Goal: Find specific page/section: Find specific page/section

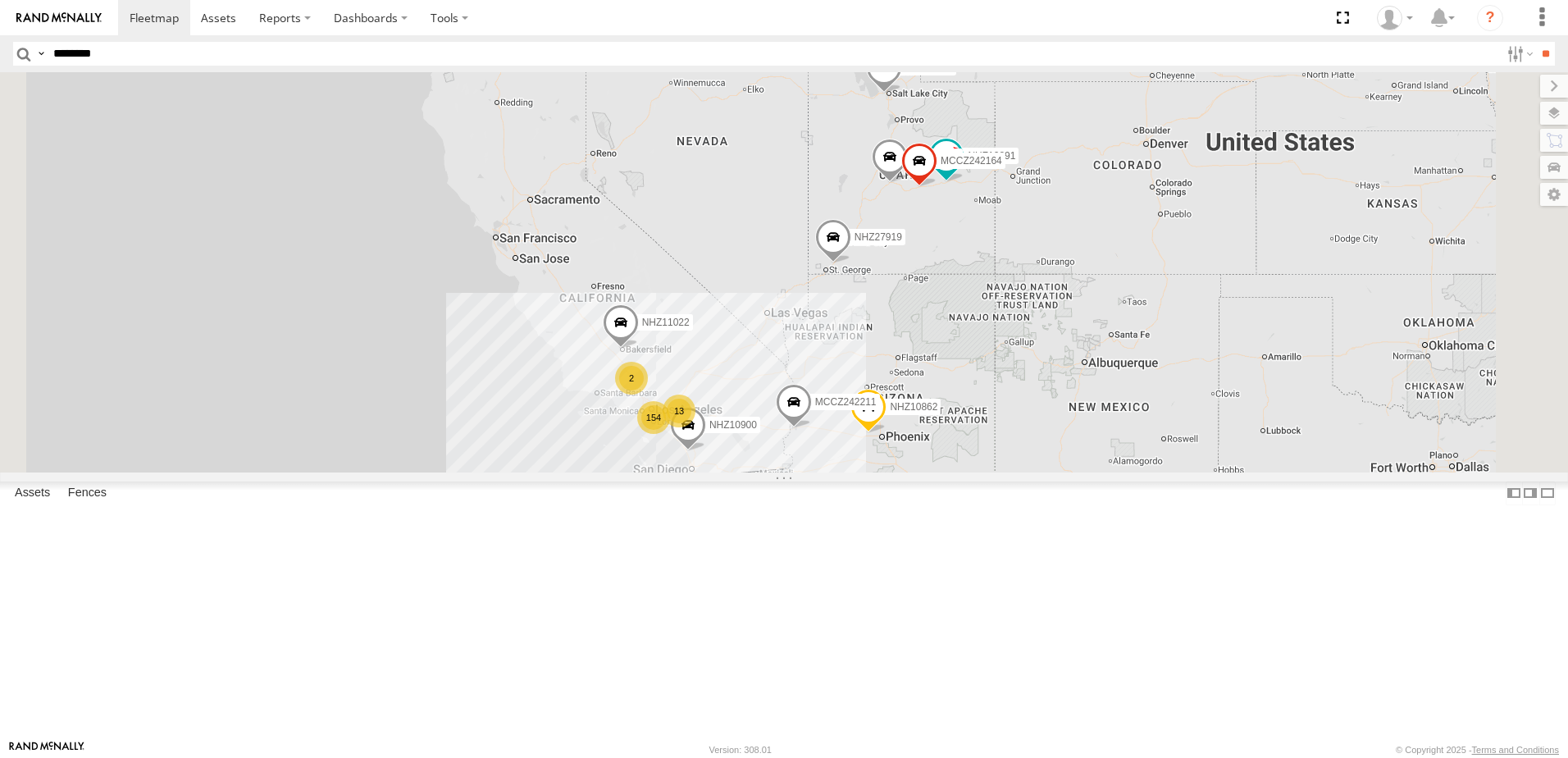
click at [1535, 41] on input "**" at bounding box center [1545, 53] width 19 height 24
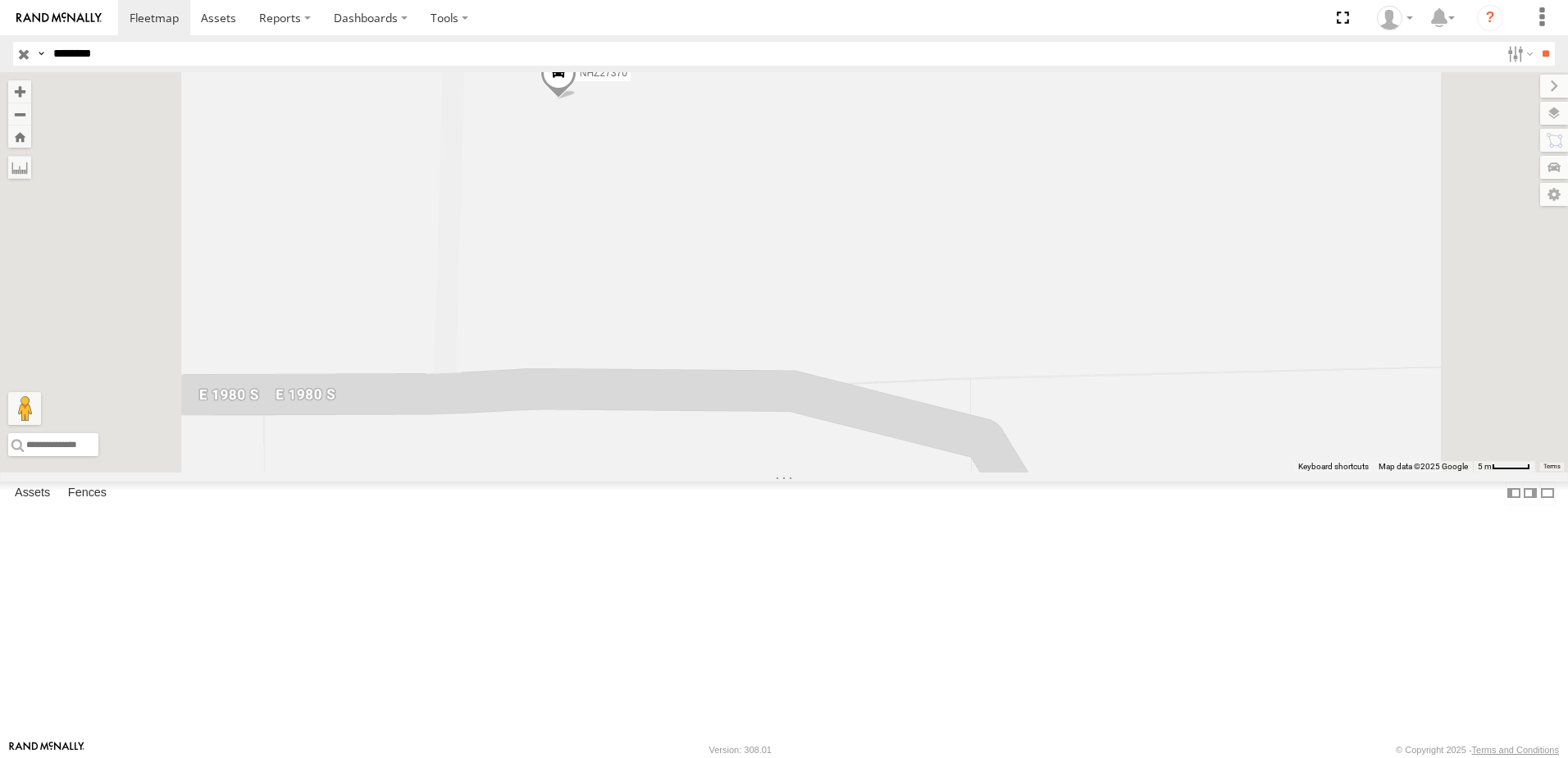
click at [766, 248] on div "NHZ27370" at bounding box center [784, 272] width 1568 height 400
drag, startPoint x: 766, startPoint y: 243, endPoint x: 751, endPoint y: 227, distance: 21.9
drag, startPoint x: 751, startPoint y: 227, endPoint x: 792, endPoint y: 216, distance: 42.4
click at [792, 216] on div "NHZ27370" at bounding box center [784, 272] width 1568 height 400
click at [577, 99] on span at bounding box center [557, 77] width 36 height 44
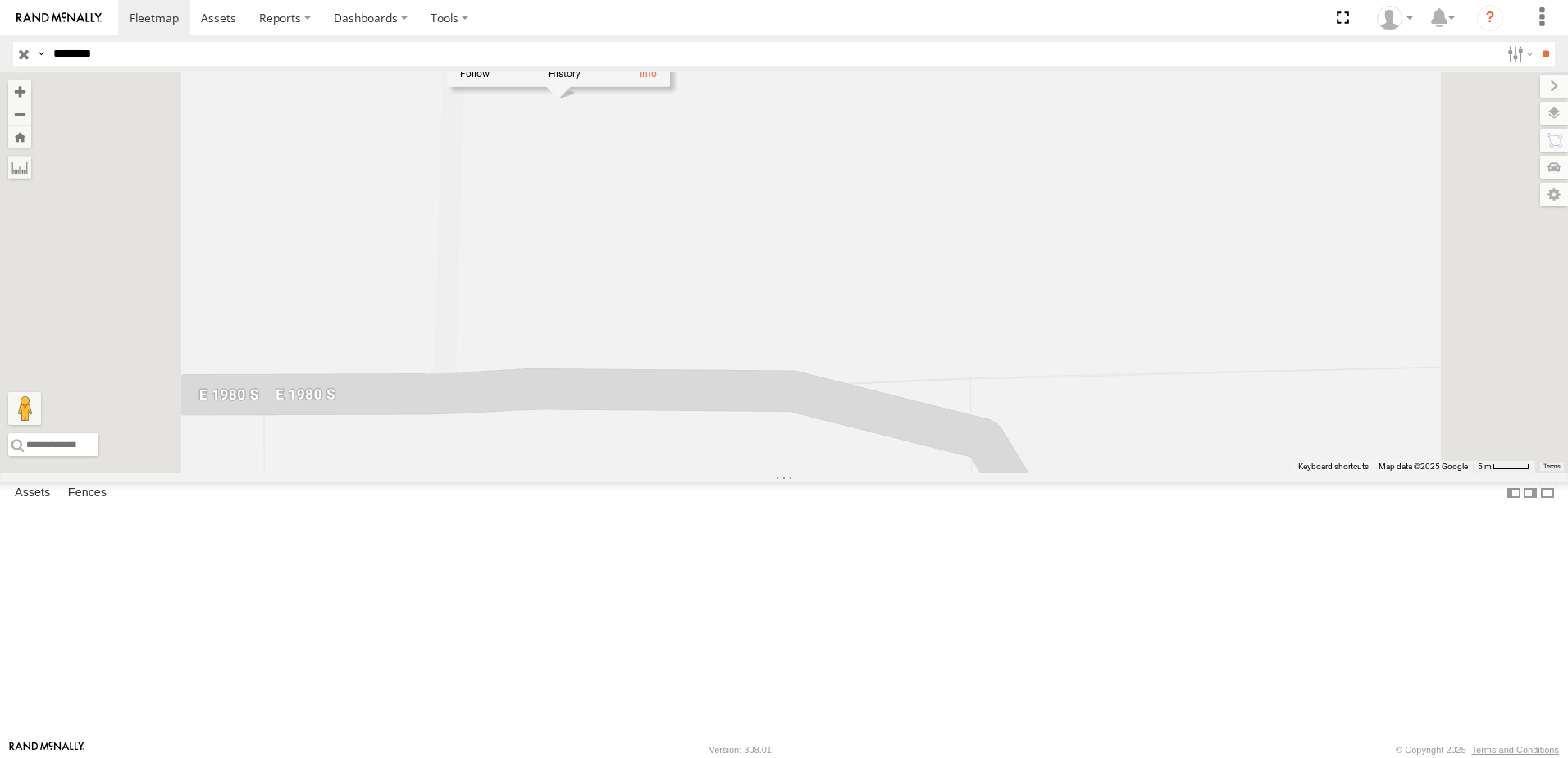
click at [763, 250] on div "NHZ27370 NHZ27370 All Assets E 1980 S Salina 38.93122 , -111.85222 0 10:18:10 […" at bounding box center [784, 272] width 1568 height 400
click at [763, 250] on div "NHZ27370" at bounding box center [784, 272] width 1568 height 400
click at [437, 262] on label "Mark Location" at bounding box center [394, 260] width 84 height 19
click at [576, 117] on span at bounding box center [556, 95] width 36 height 44
click at [665, 80] on div "38.9312 , -111.85222 12S 426132.7mE 4309486.82mN [STREET_ADDRESS] -111.85222 As…" at bounding box center [558, 39] width 216 height 84
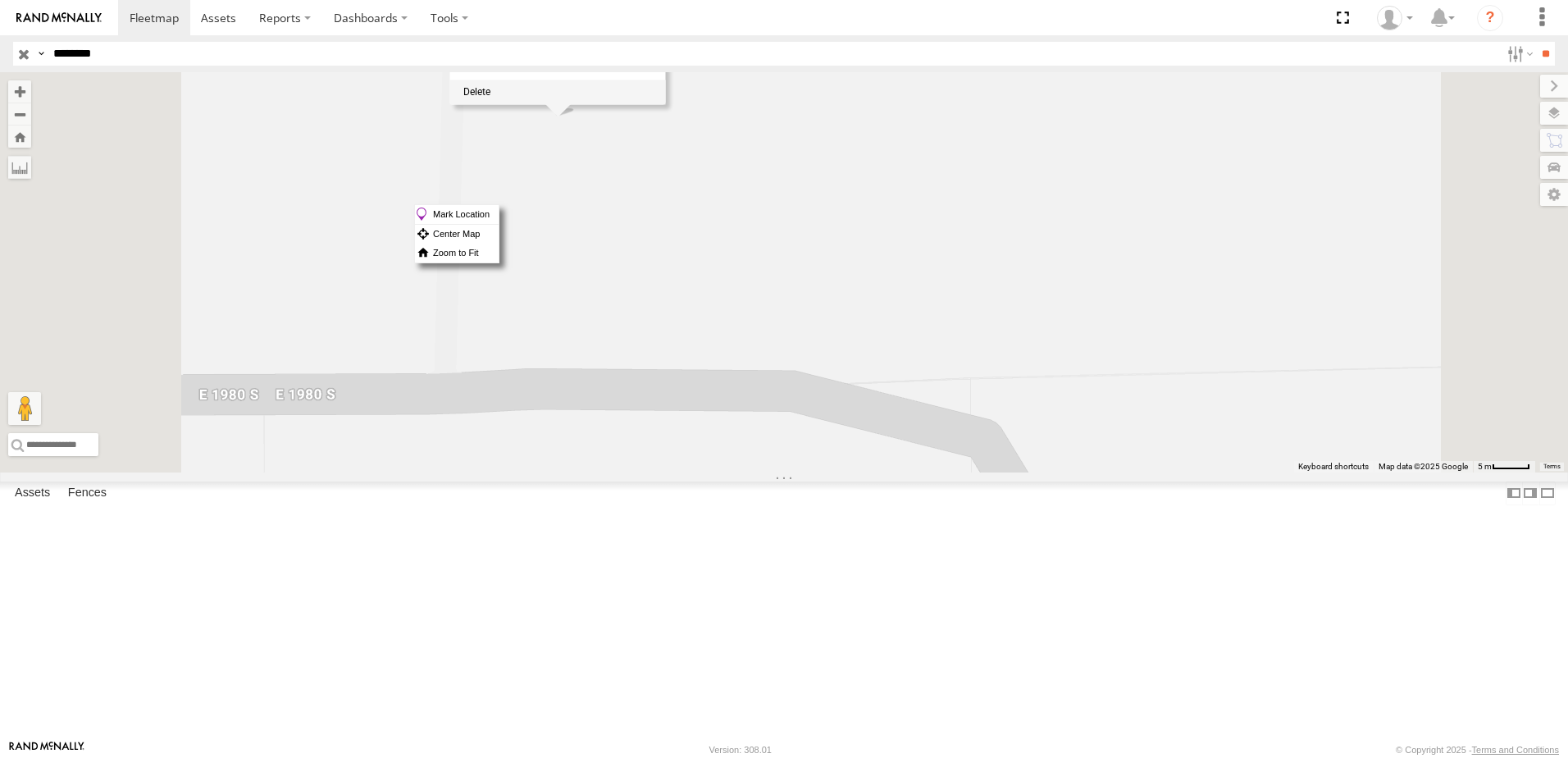
drag, startPoint x: 824, startPoint y: 204, endPoint x: 788, endPoint y: 207, distance: 36.1
click at [665, 80] on div "38.9312 , -111.85222 12S 426132.7mE 4309486.82mN [STREET_ADDRESS] -111.85222 As…" at bounding box center [558, 39] width 216 height 84
click at [665, 105] on div "38.9312 , -111.85222 12S 426132.7mE 4309486.82mN [STREET_ADDRESS] -111.85222 As…" at bounding box center [558, 51] width 216 height 108
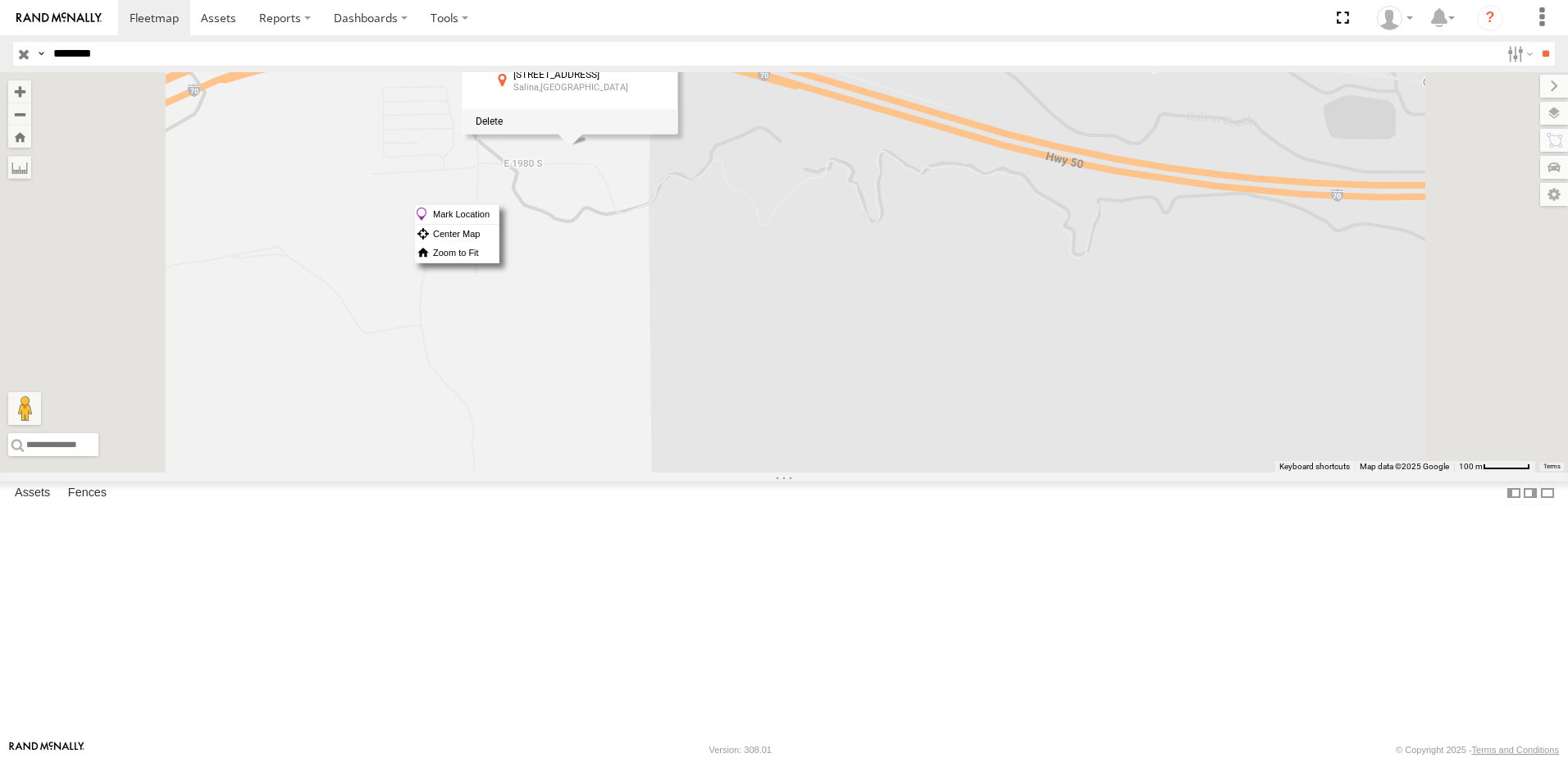
click at [552, 50] on span "38.9312" at bounding box center [533, 44] width 37 height 12
drag, startPoint x: 747, startPoint y: 177, endPoint x: 734, endPoint y: 177, distance: 13.0
click at [552, 50] on span "38.9312" at bounding box center [533, 44] width 37 height 12
click at [678, 110] on div "38.9312 , -111.85222 12S 426132.7mE 4309486.82mN [STREET_ADDRESS] -111.85222 As…" at bounding box center [571, 68] width 216 height 84
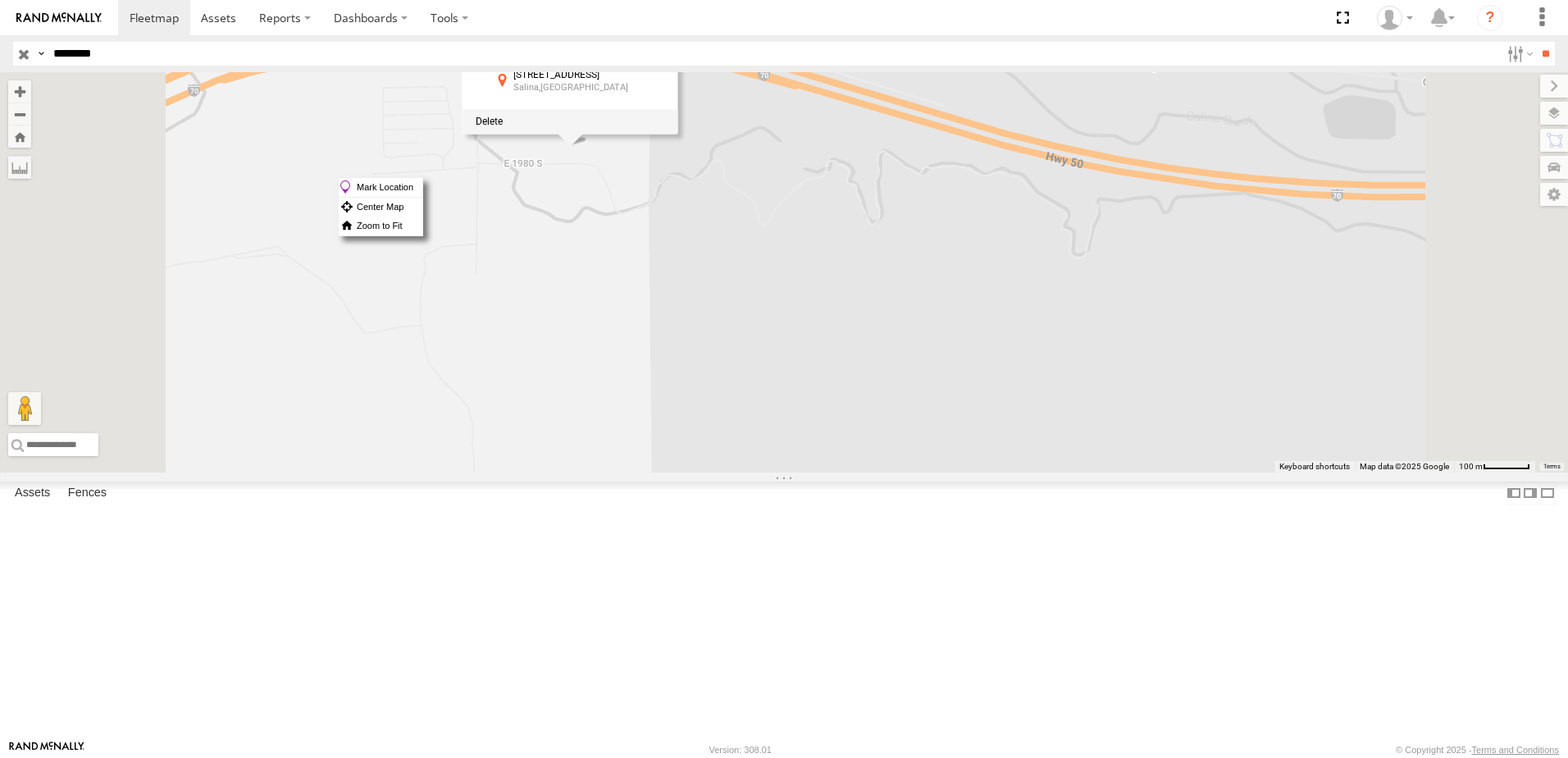
click at [678, 134] on div at bounding box center [571, 122] width 216 height 25
click at [665, 95] on div "[STREET_ADDRESS] -111.85222" at bounding box center [580, 83] width 172 height 25
click at [422, 202] on label "Center Map" at bounding box center [380, 207] width 84 height 19
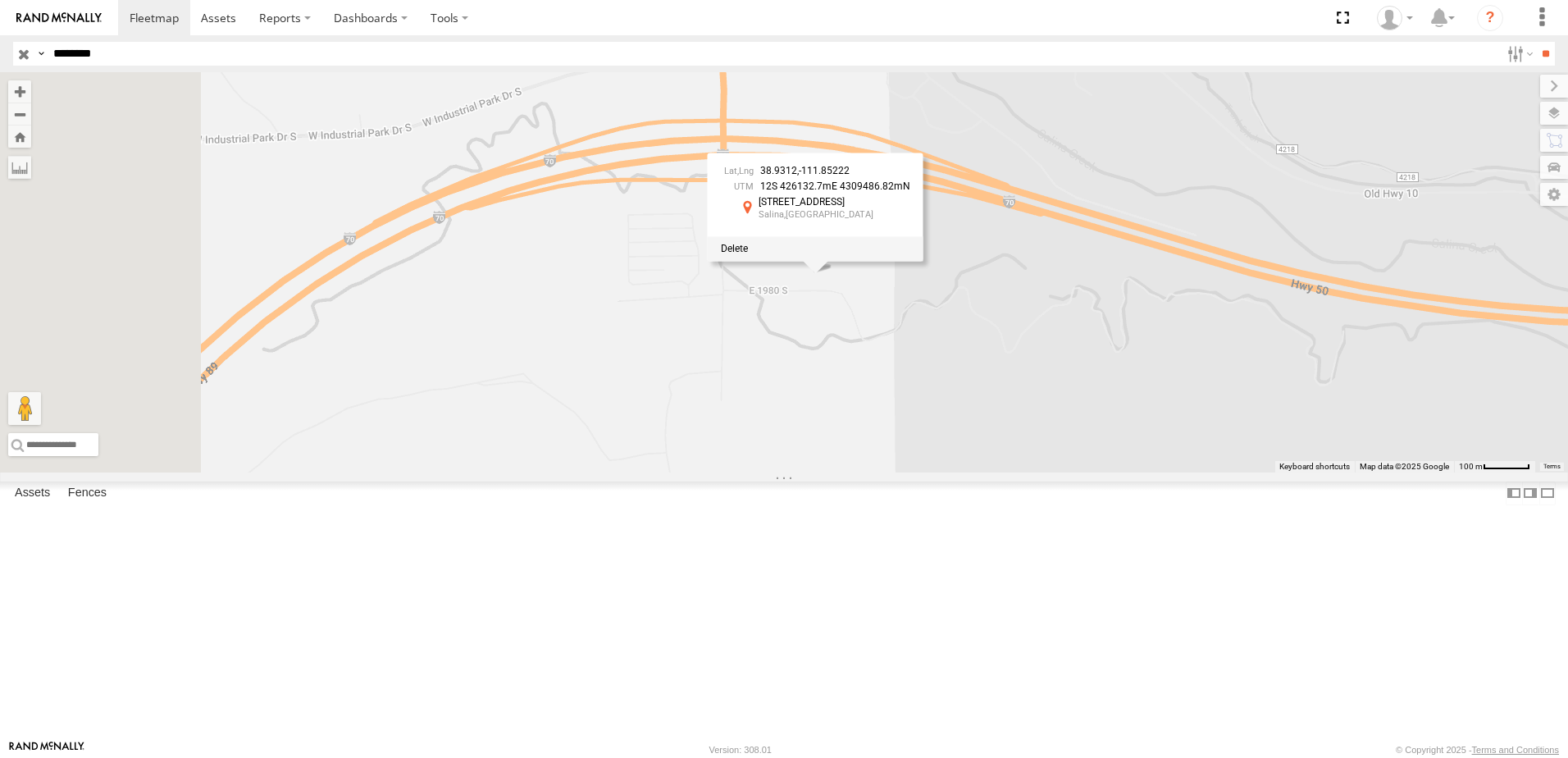
drag, startPoint x: 941, startPoint y: 307, endPoint x: 975, endPoint y: 307, distance: 34.0
click at [797, 177] on span "38.9312" at bounding box center [778, 172] width 37 height 12
click at [850, 177] on span "-111.85222" at bounding box center [824, 172] width 51 height 12
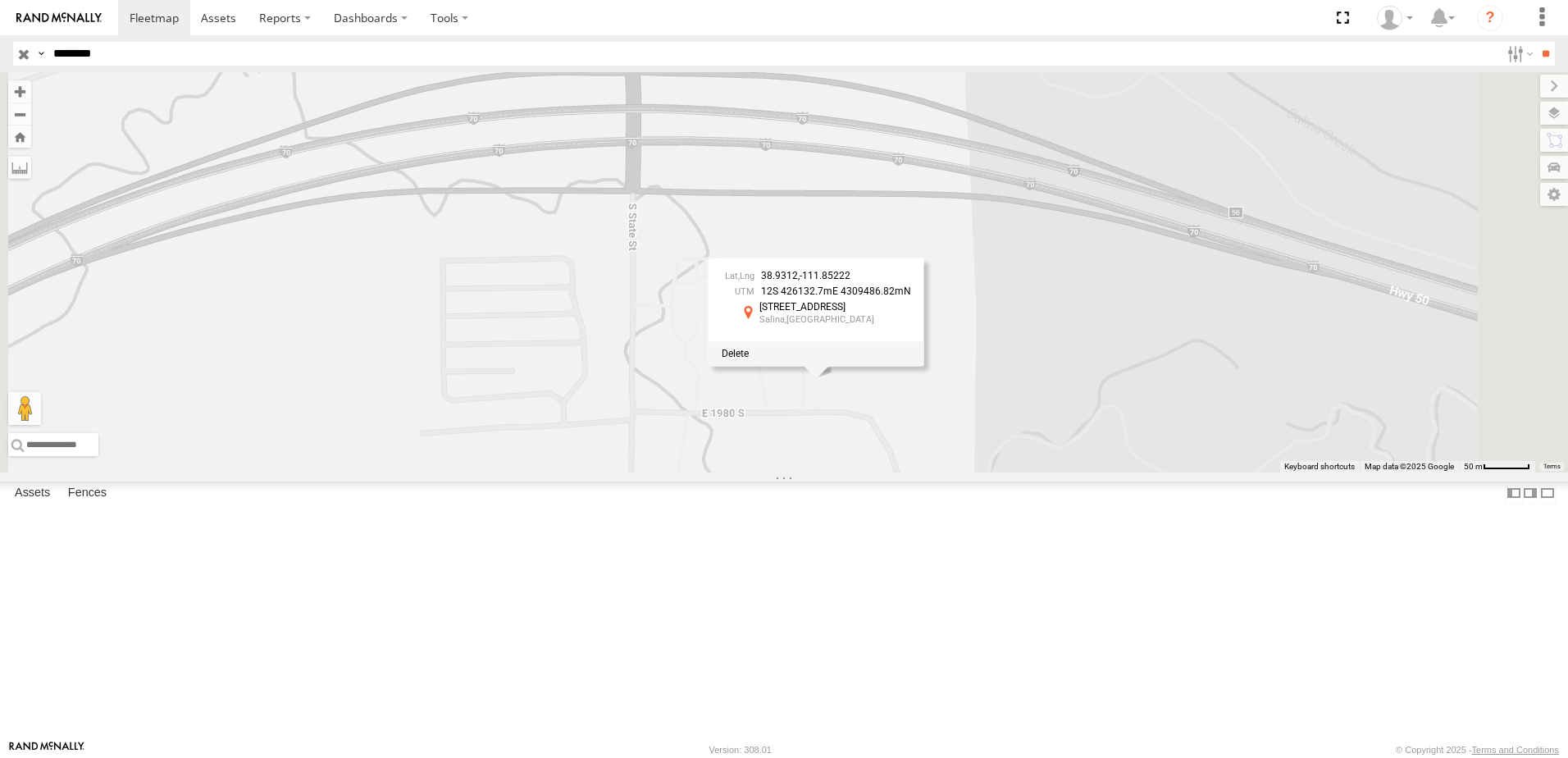
click at [798, 282] on span "38.9312" at bounding box center [779, 277] width 37 height 12
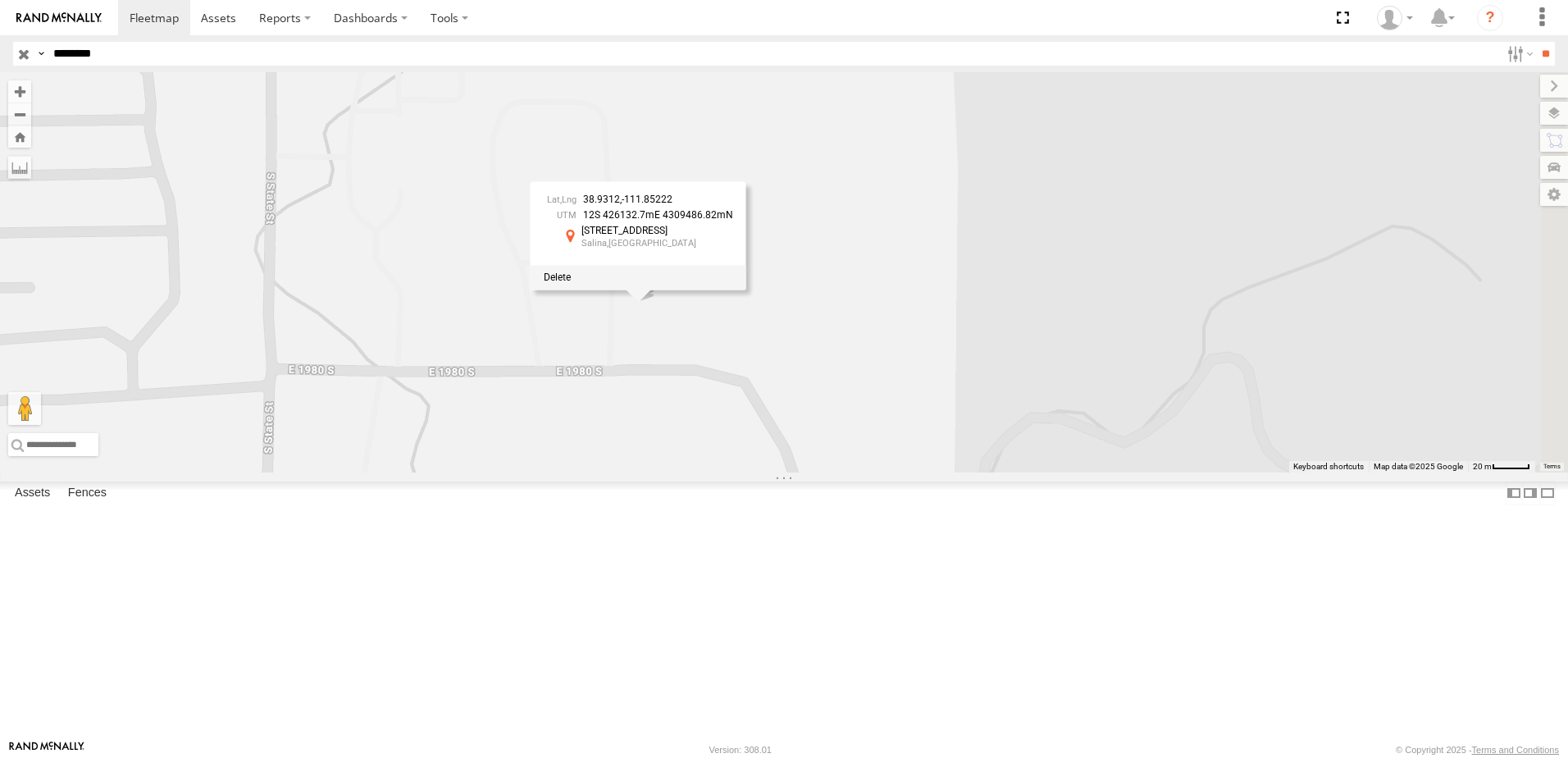
drag, startPoint x: 813, startPoint y: 355, endPoint x: 597, endPoint y: 157, distance: 293.0
click at [597, 159] on div "NHZ27370 38.9312 , -111.85222 12S 426132.7mE 4309486.82mN [STREET_ADDRESS] -111…" at bounding box center [784, 272] width 1568 height 400
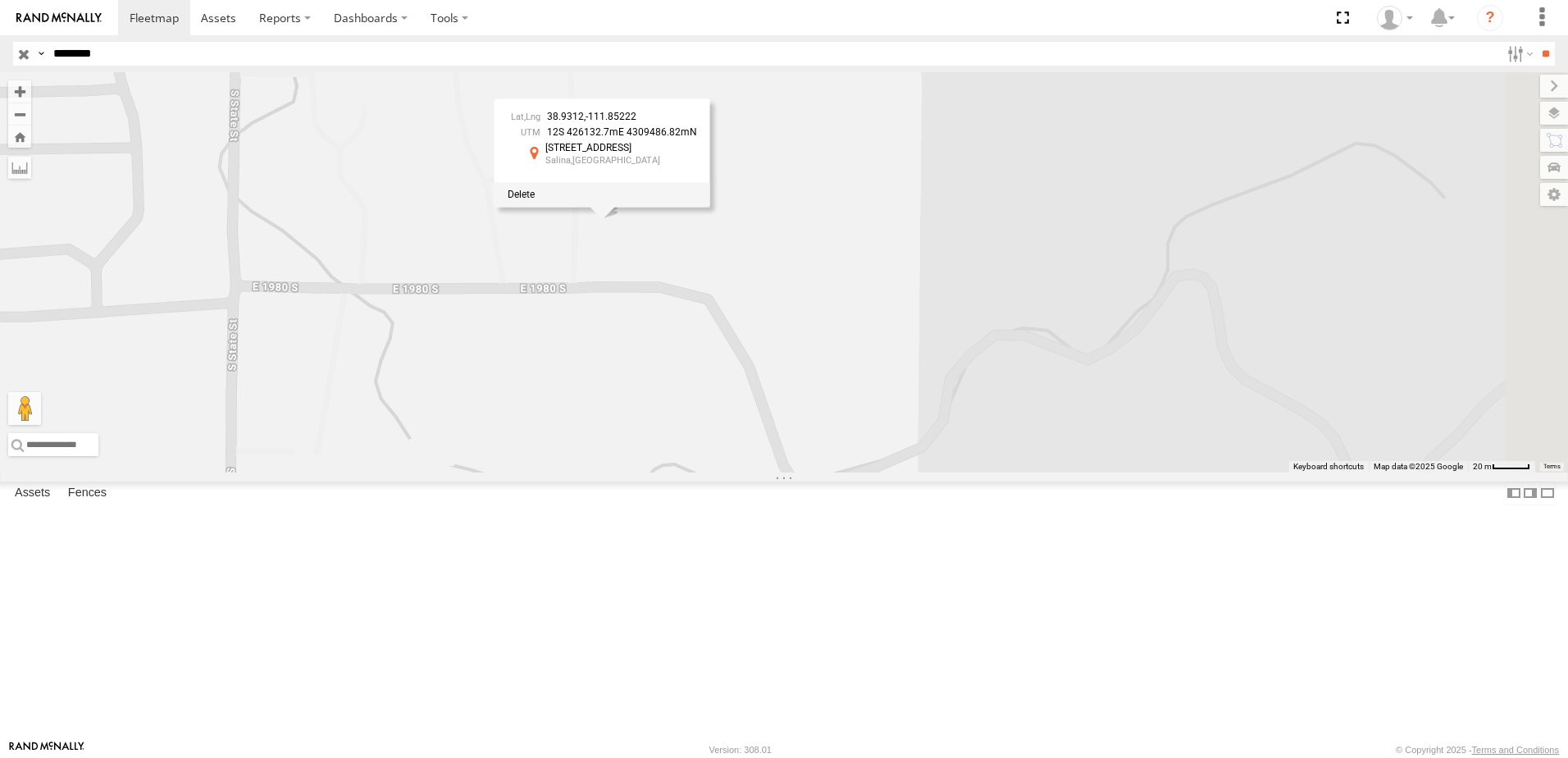
click at [0, 0] on span at bounding box center [0, 0] width 0 height 0
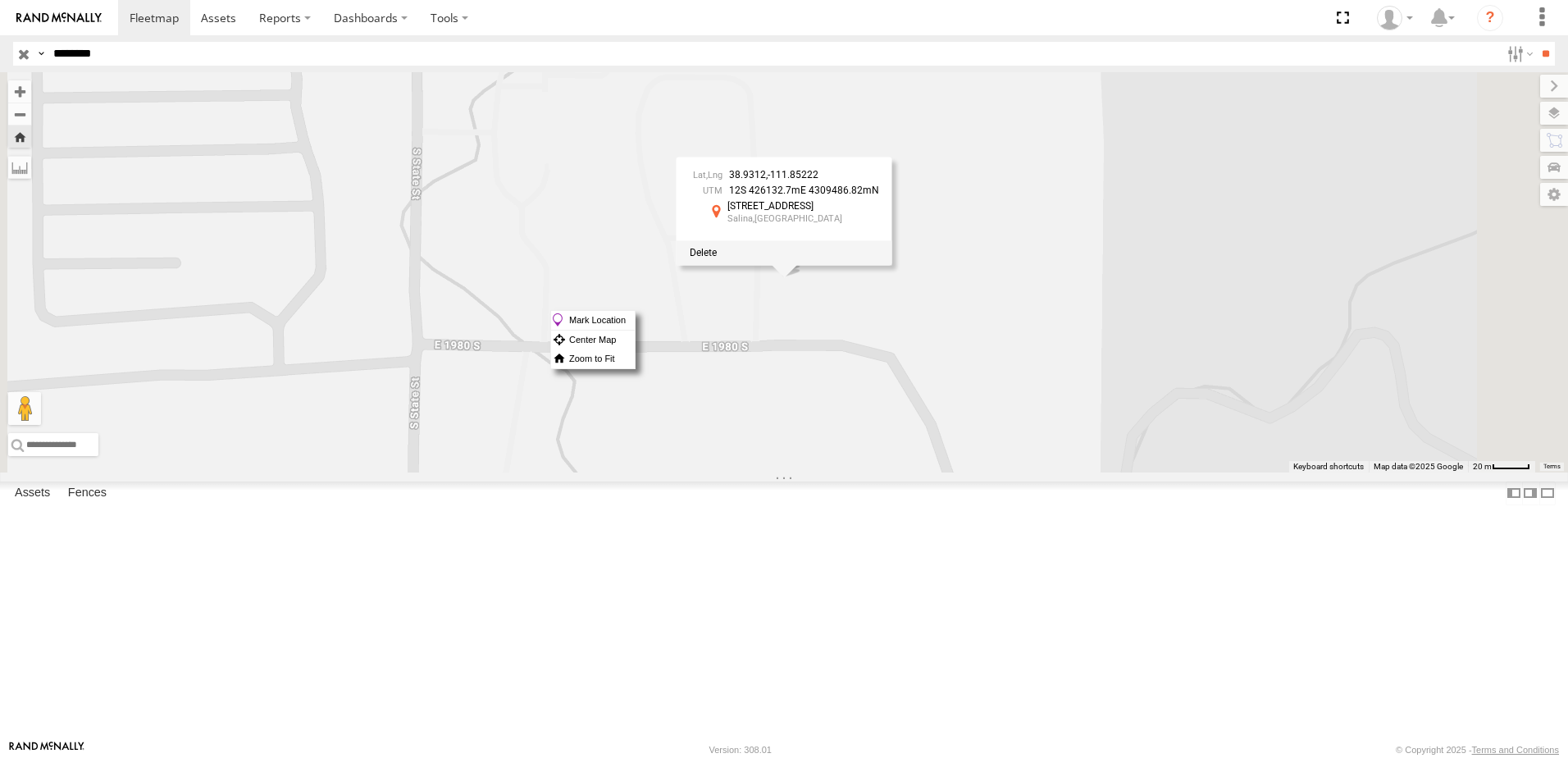
drag, startPoint x: 960, startPoint y: 310, endPoint x: 951, endPoint y: 312, distance: 9.2
click at [766, 181] on span "38.9312" at bounding box center [747, 176] width 37 height 12
click at [892, 265] on div at bounding box center [784, 253] width 216 height 25
click at [892, 241] on div "38.9312 , -111.85222 12S 426132.7mE 4309486.82mN [STREET_ADDRESS] -111.85222 As…" at bounding box center [784, 199] width 216 height 84
click at [879, 197] on div "12S 426132.7mE 4309486.82mN" at bounding box center [784, 191] width 189 height 11
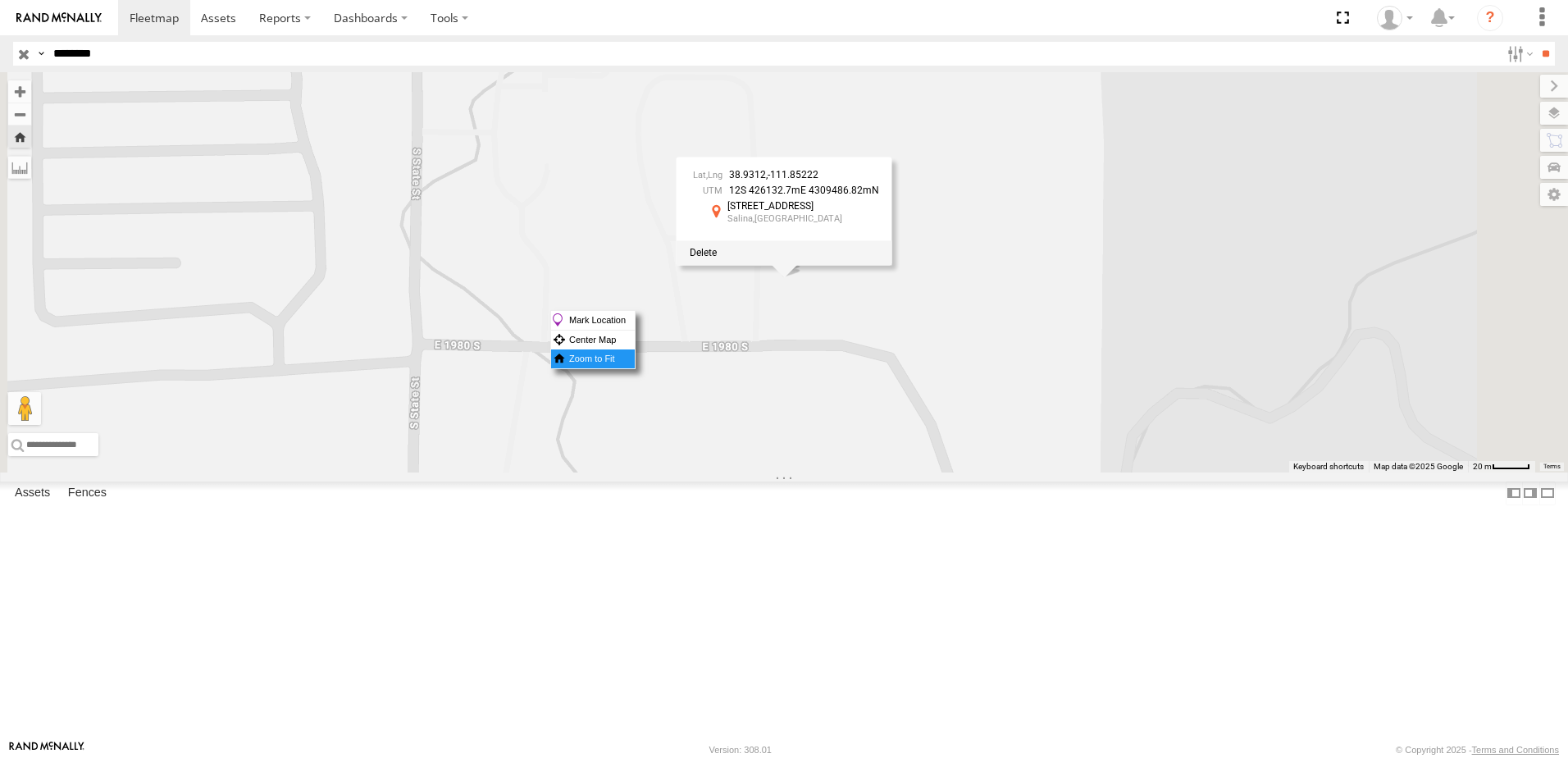
click at [635, 356] on label "Zoom to Fit" at bounding box center [592, 359] width 84 height 19
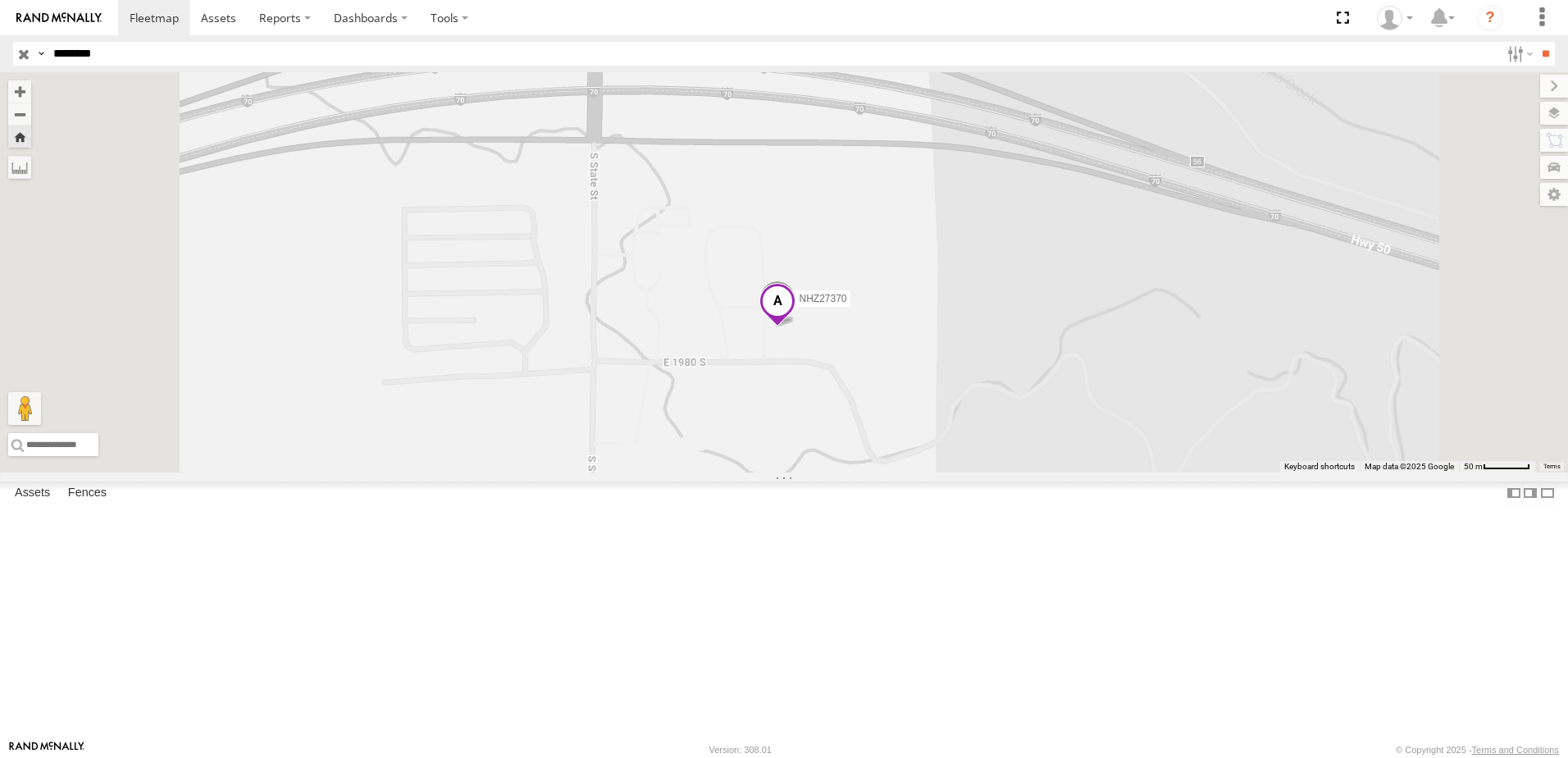
click at [796, 327] on span at bounding box center [776, 305] width 36 height 44
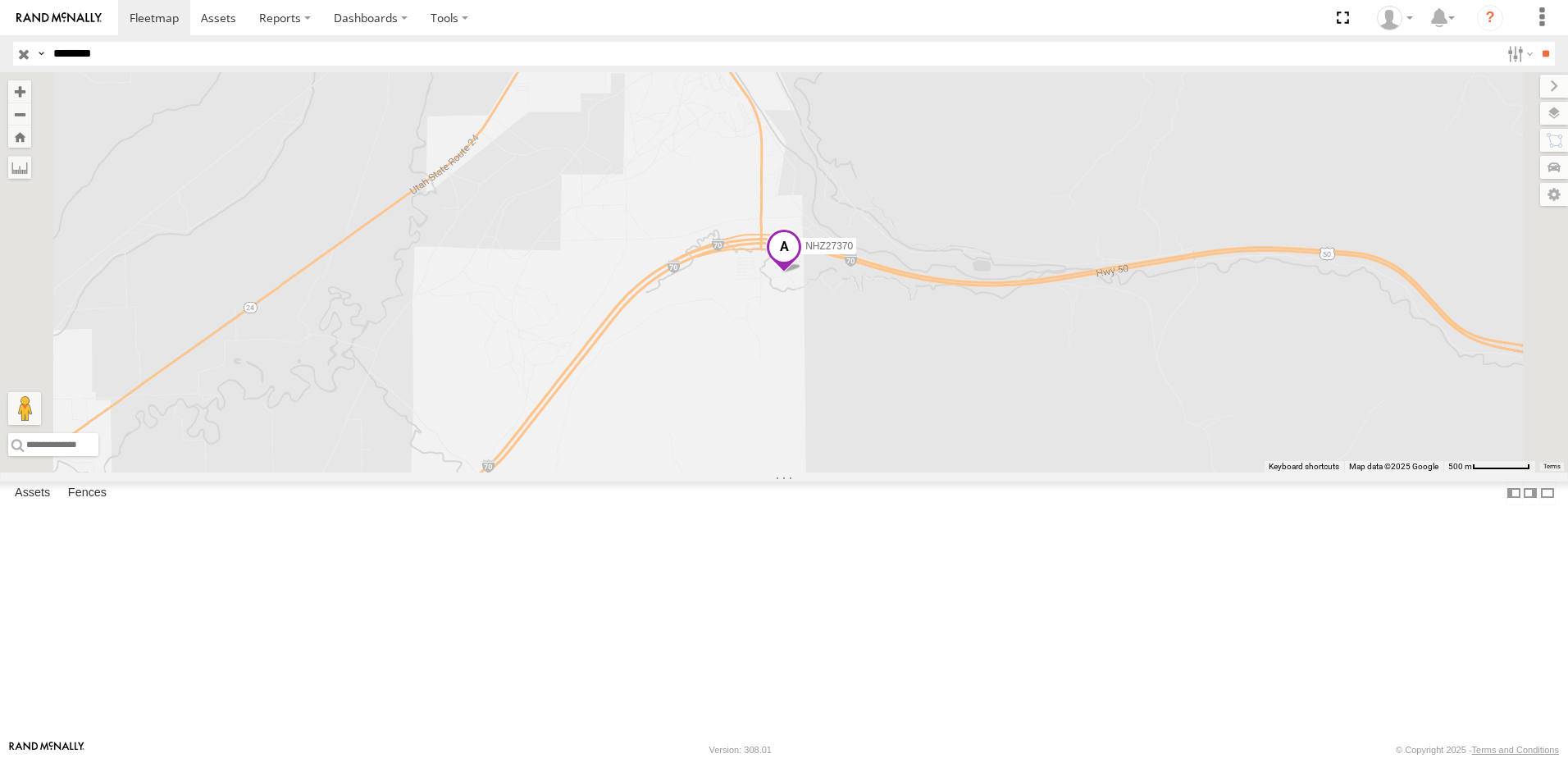
click at [89, 62] on input "********" at bounding box center [772, 53] width 1453 height 24
paste input "text"
type input "********"
click at [1535, 41] on input "**" at bounding box center [1545, 53] width 19 height 24
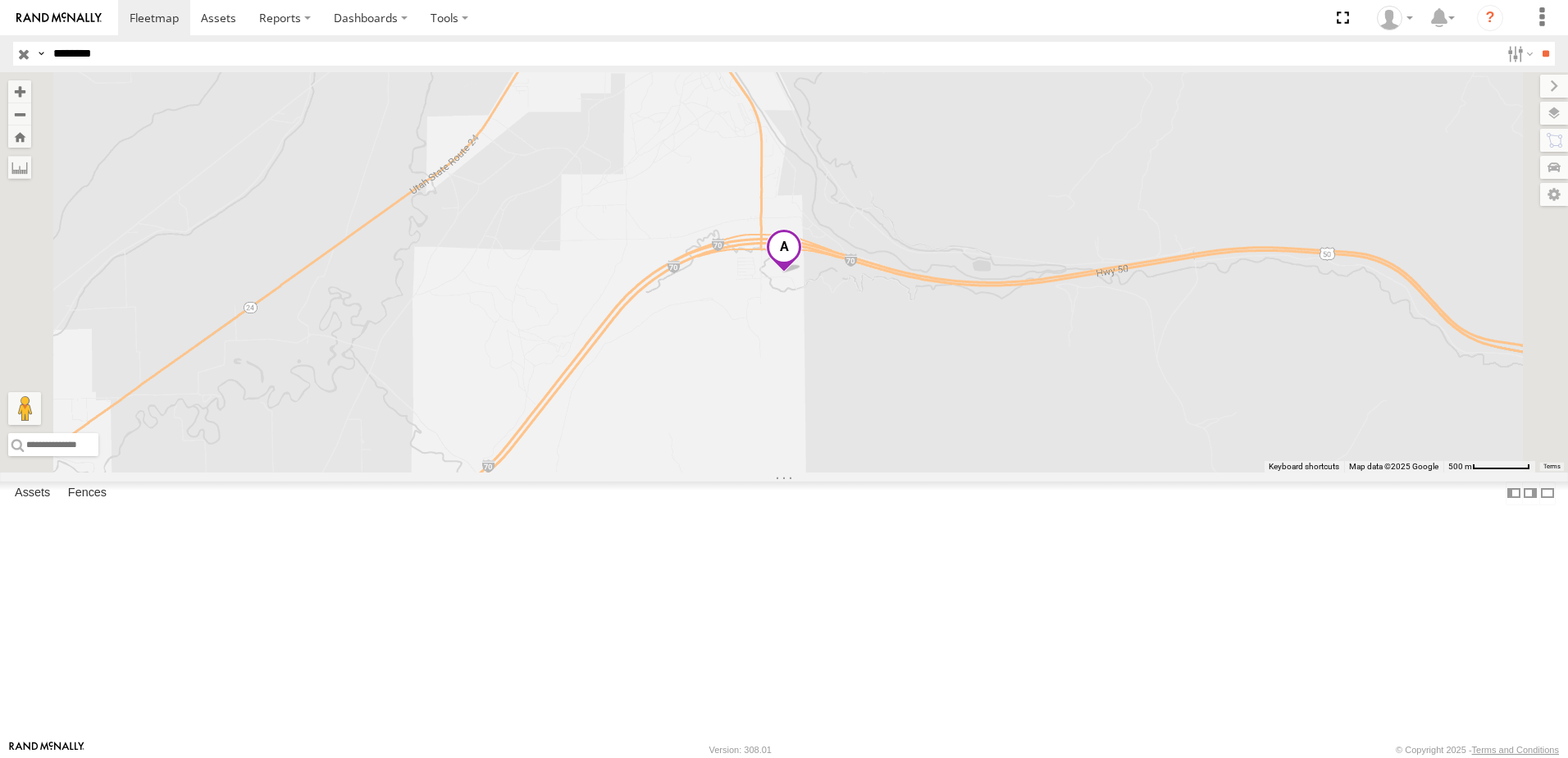
click at [801, 273] on span at bounding box center [783, 251] width 36 height 44
click at [716, 255] on span at bounding box center [703, 249] width 27 height 12
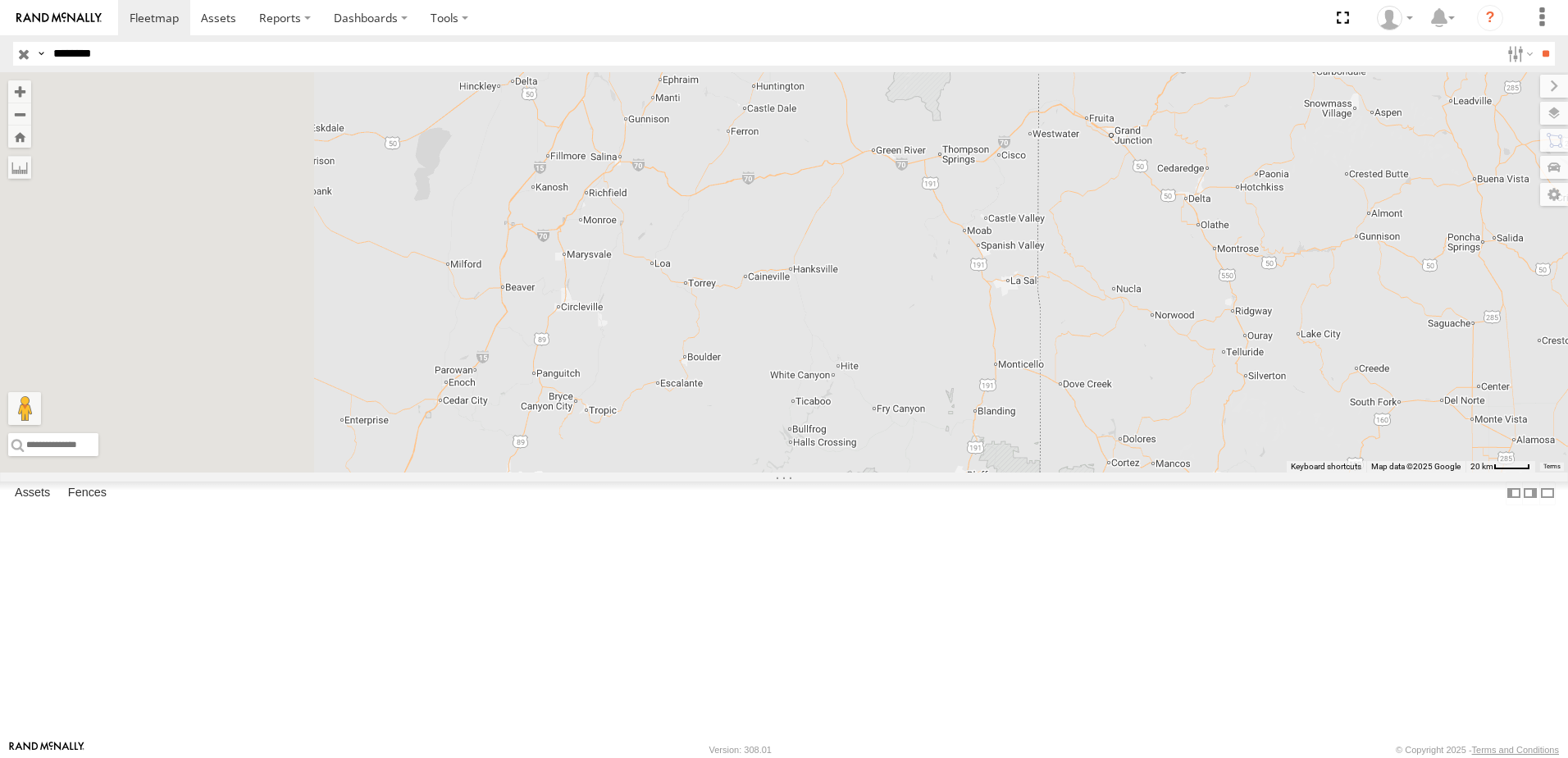
drag, startPoint x: 547, startPoint y: 496, endPoint x: 950, endPoint y: 271, distance: 461.6
click at [950, 271] on div at bounding box center [784, 272] width 1568 height 400
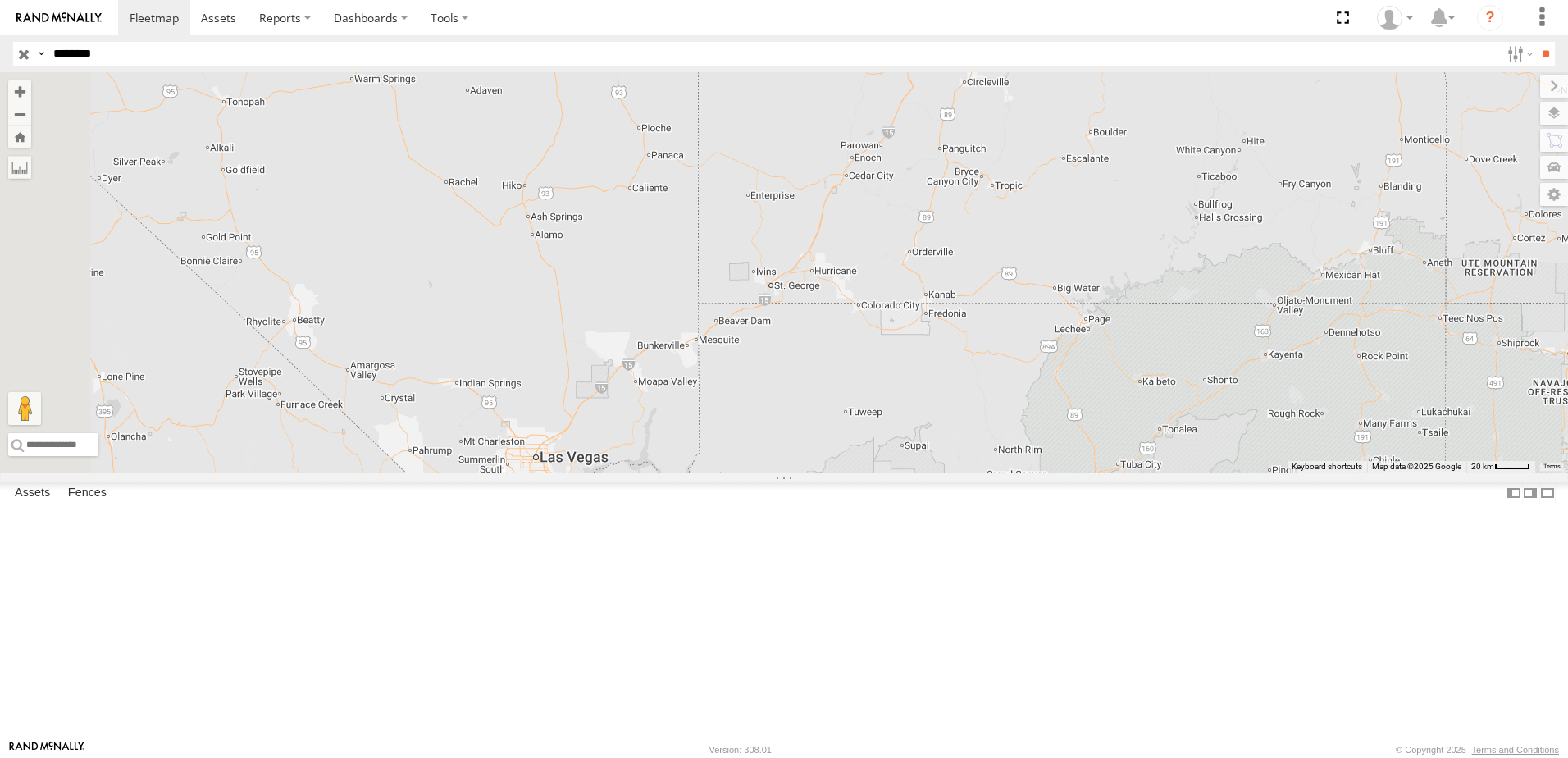
drag, startPoint x: 703, startPoint y: 505, endPoint x: 918, endPoint y: 230, distance: 349.1
click at [918, 230] on div at bounding box center [784, 272] width 1568 height 400
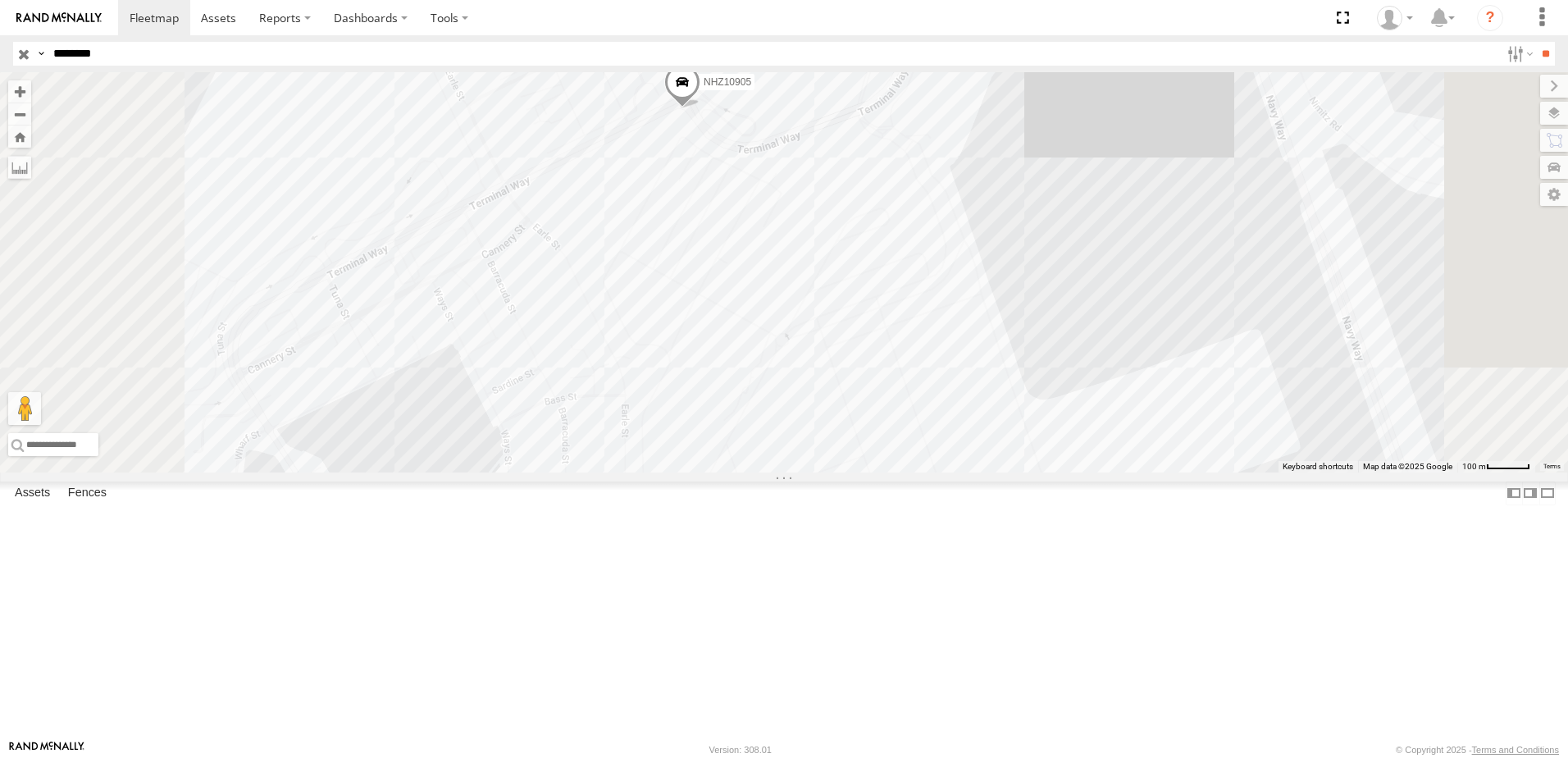
click at [0, 0] on span at bounding box center [0, 0] width 0 height 0
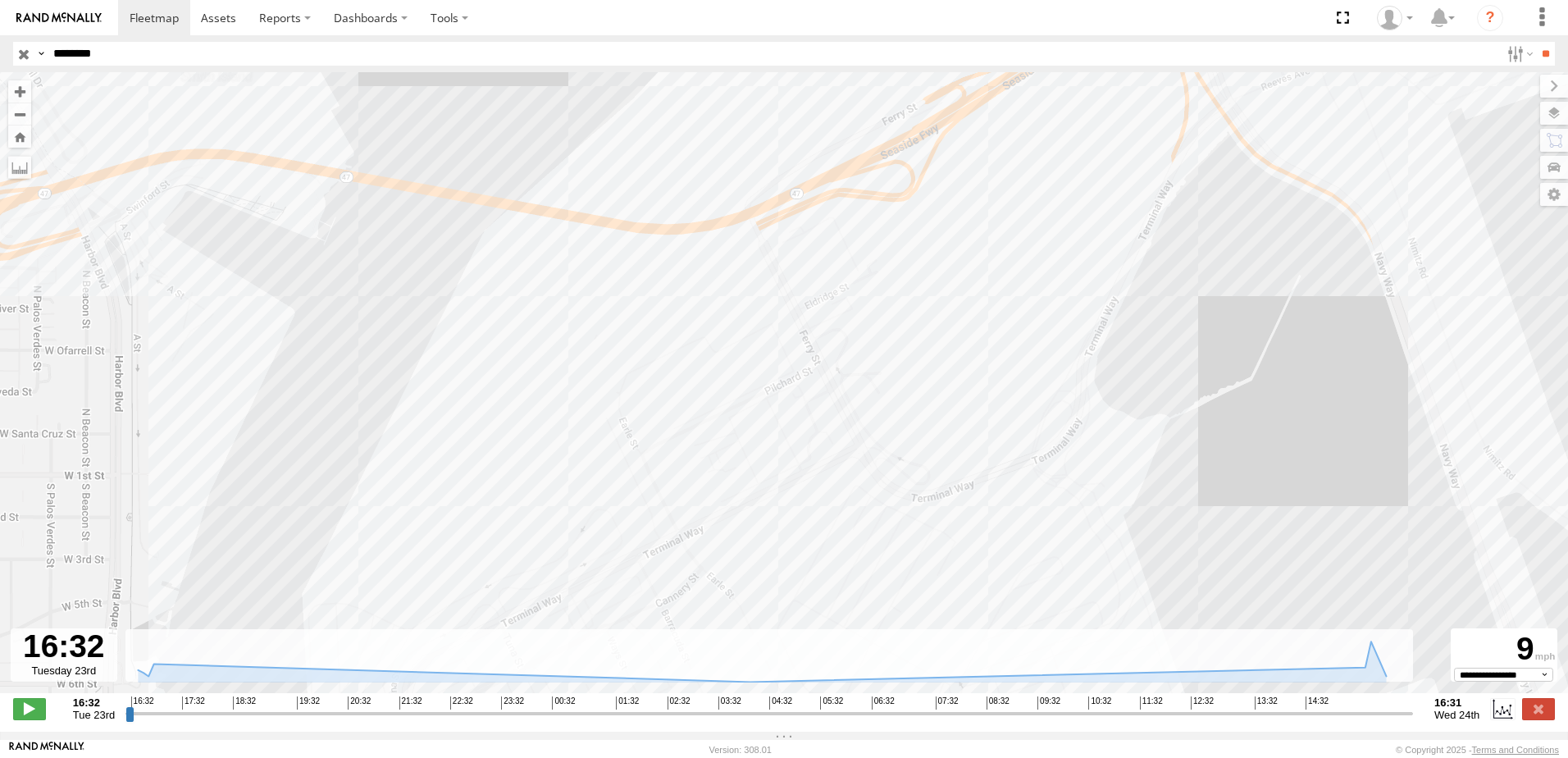
drag, startPoint x: 750, startPoint y: 485, endPoint x: 749, endPoint y: 364, distance: 121.0
click at [749, 364] on div "NHZ10905" at bounding box center [784, 391] width 1568 height 637
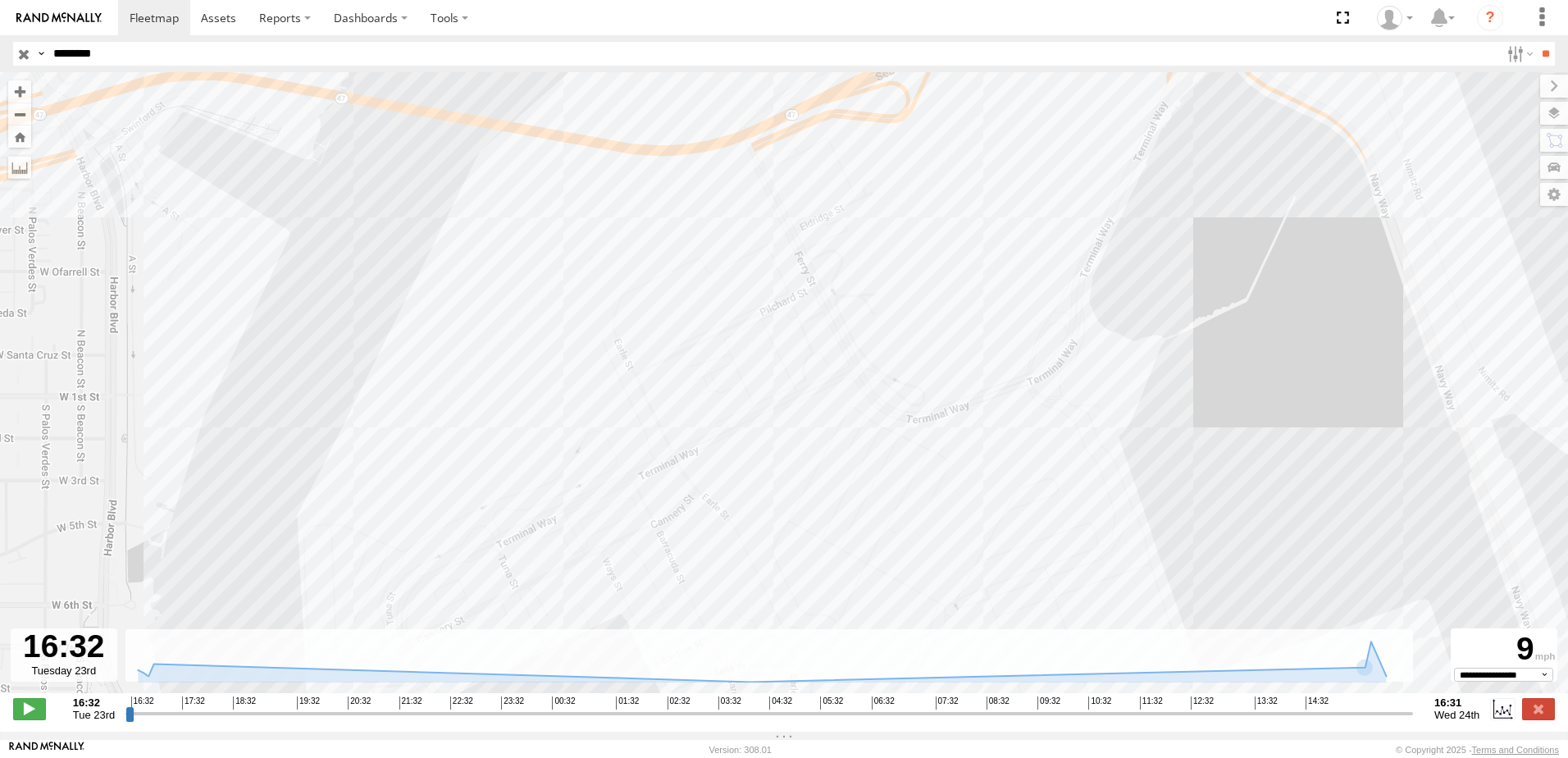
click at [1360, 720] on input "range" at bounding box center [769, 713] width 1287 height 15
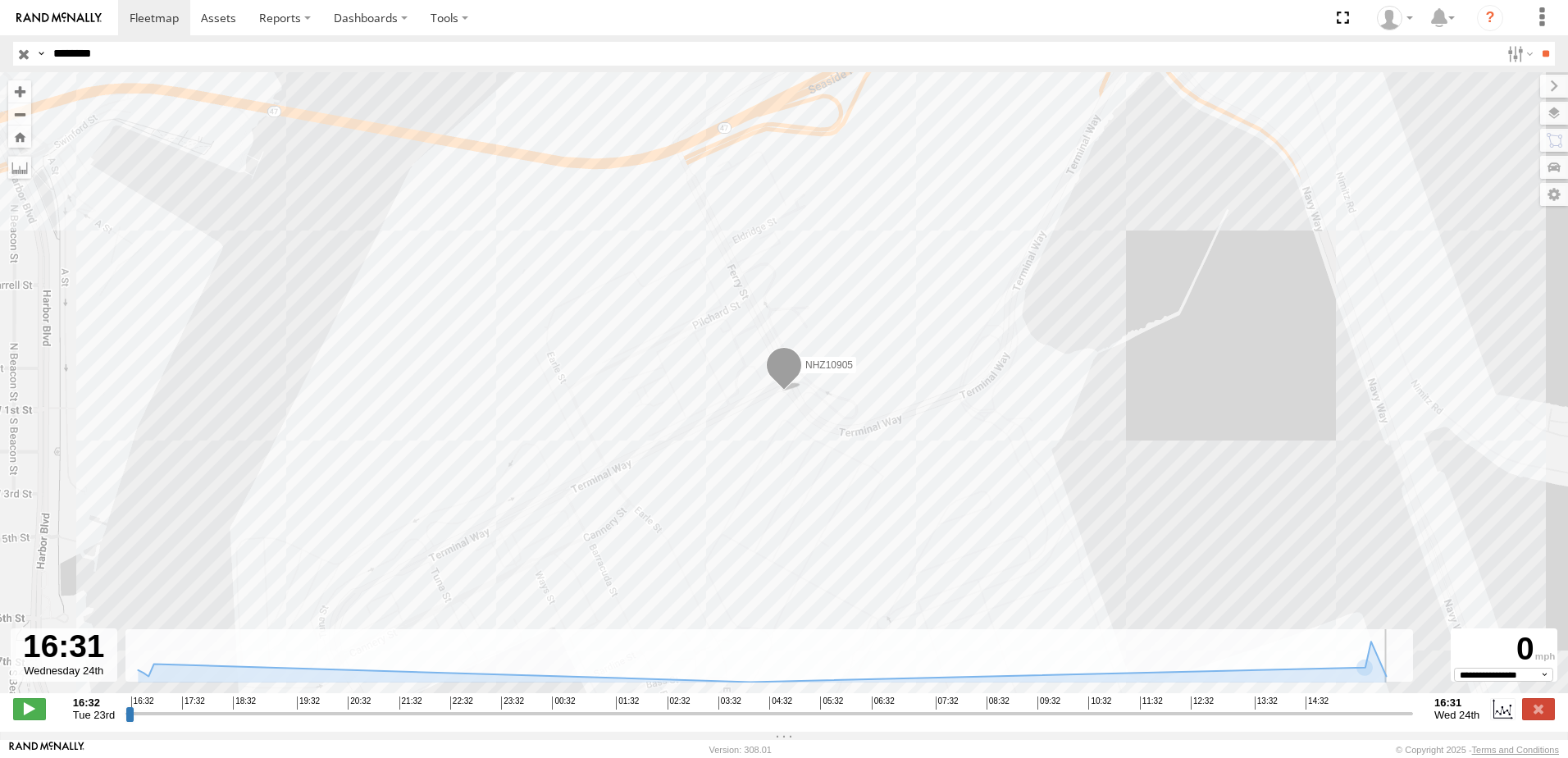
drag, startPoint x: 1360, startPoint y: 721, endPoint x: 1455, endPoint y: 715, distance: 95.2
type input "**********"
click at [1413, 715] on input "range" at bounding box center [769, 713] width 1287 height 15
drag, startPoint x: 114, startPoint y: 53, endPoint x: 79, endPoint y: 53, distance: 35.0
click at [79, 53] on input "********" at bounding box center [772, 53] width 1453 height 24
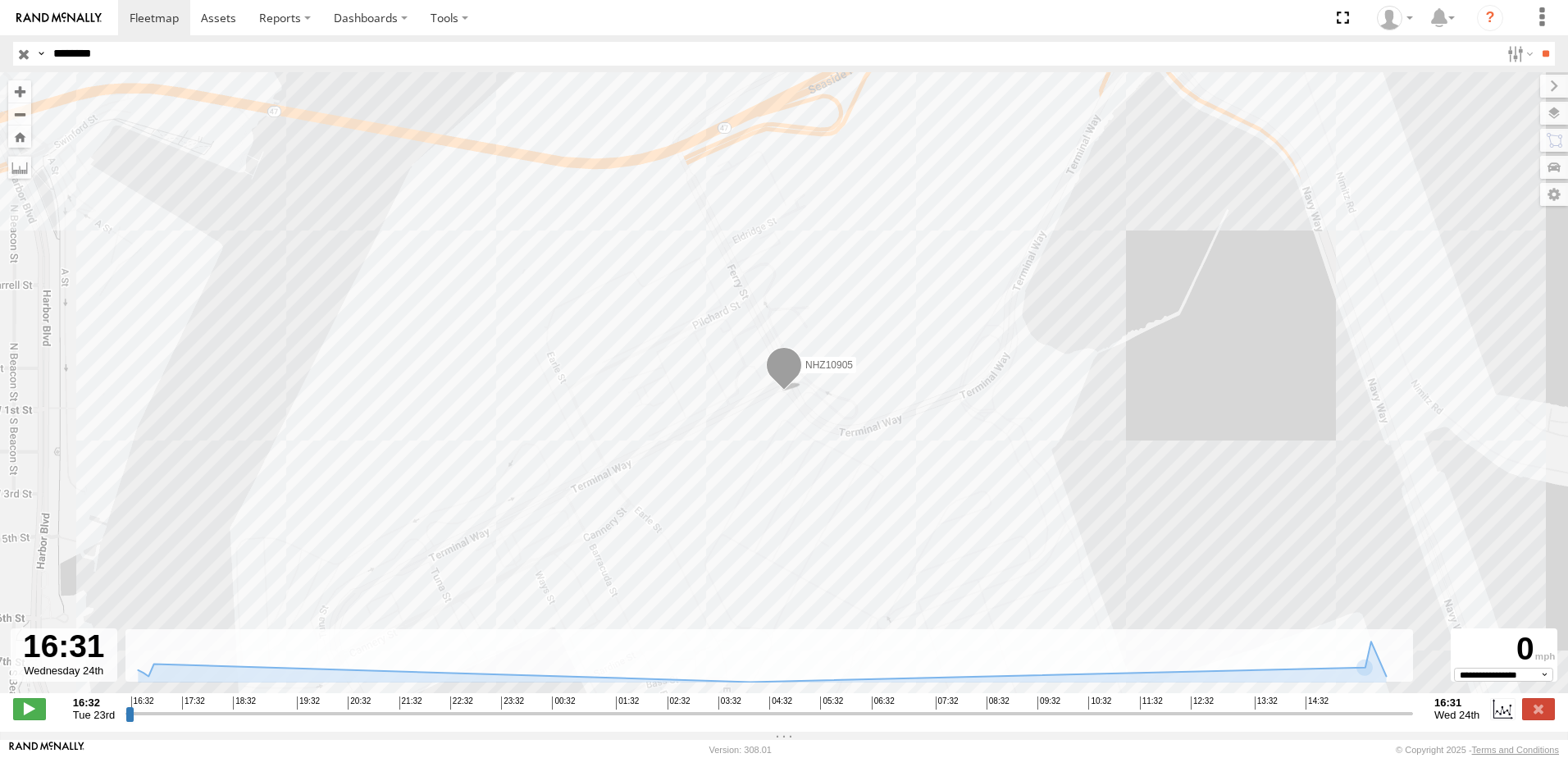
click at [1535, 41] on input "**" at bounding box center [1545, 53] width 19 height 24
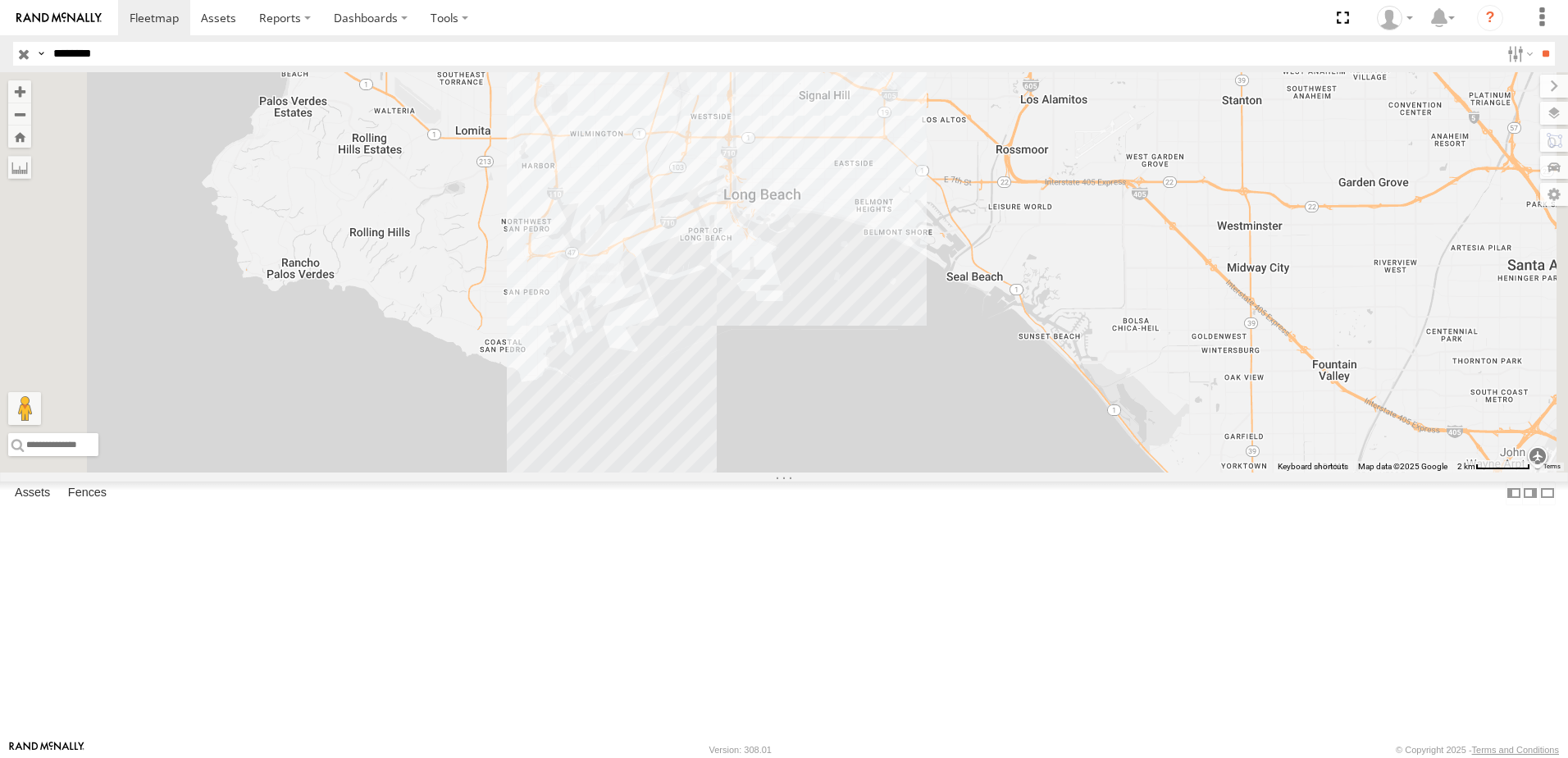
click at [148, 52] on input "********" at bounding box center [772, 53] width 1453 height 24
click at [1535, 41] on input "**" at bounding box center [1545, 53] width 19 height 24
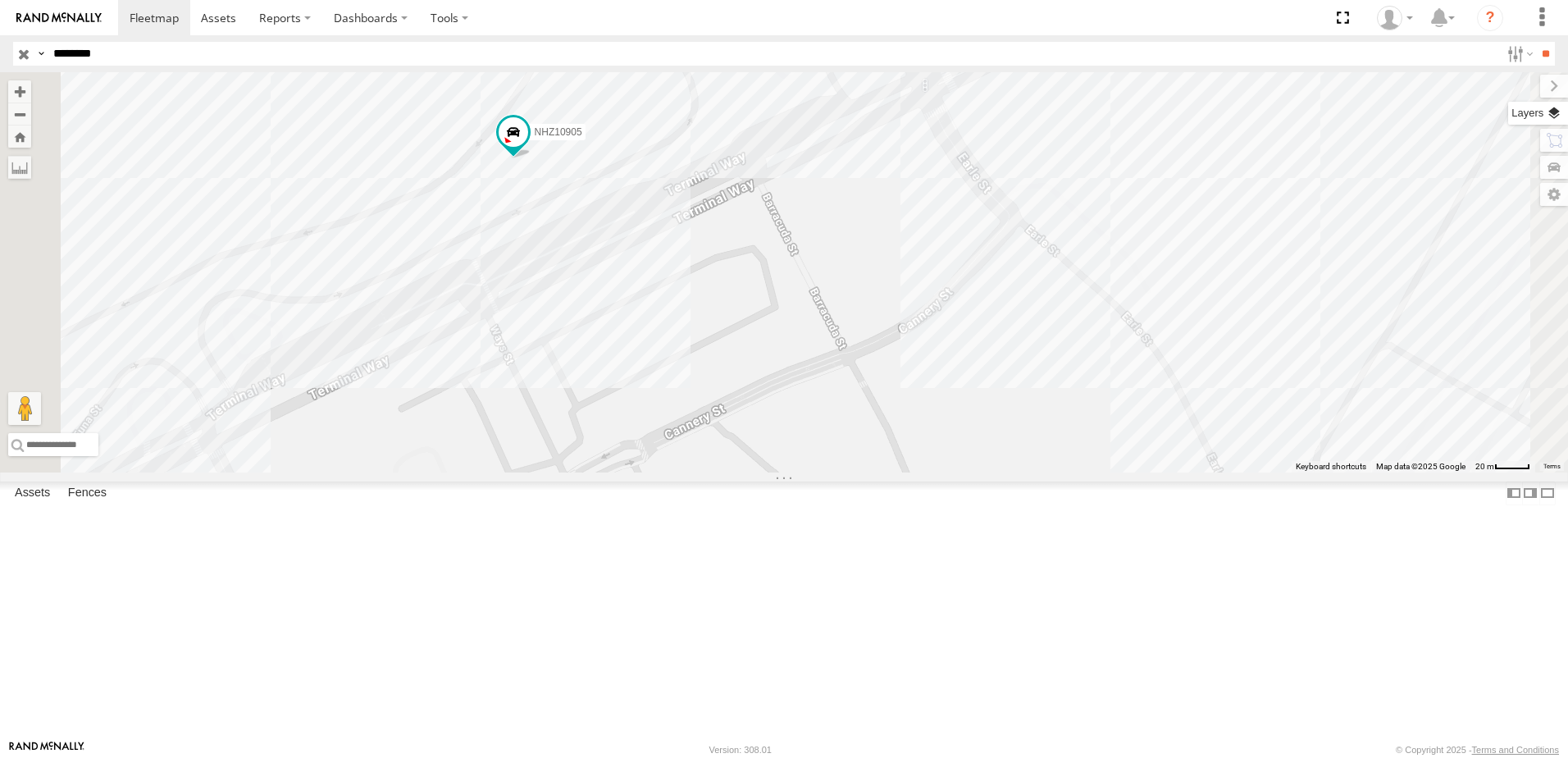
click at [1546, 103] on label at bounding box center [1538, 113] width 60 height 23
click at [0, 0] on label at bounding box center [0, 0] width 0 height 0
click at [0, 0] on span "Satellite" at bounding box center [0, 0] width 0 height 0
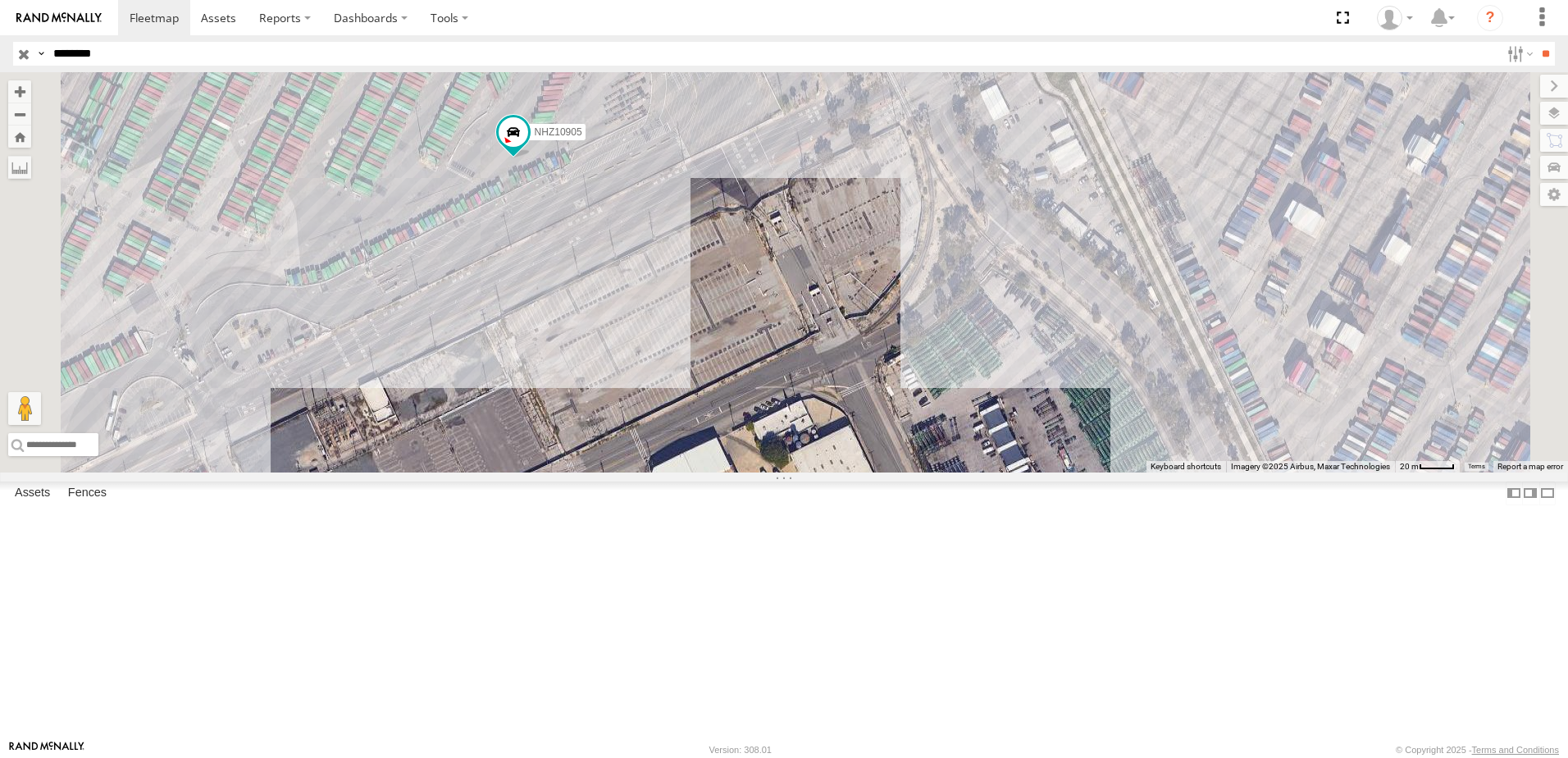
click at [0, 0] on span "Default" at bounding box center [0, 0] width 0 height 0
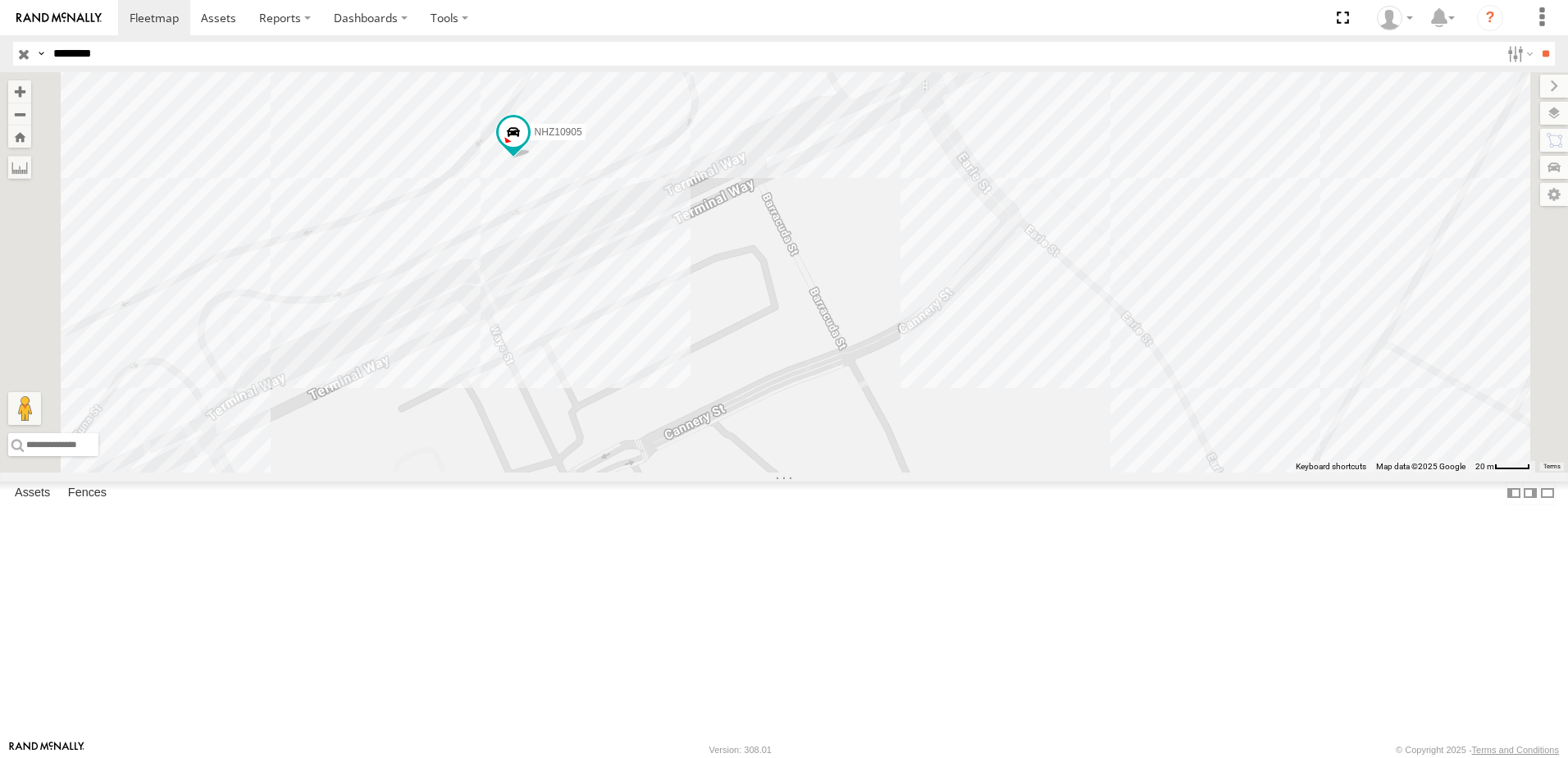
drag, startPoint x: 116, startPoint y: 55, endPoint x: 105, endPoint y: 55, distance: 11.0
click at [105, 55] on input "********" at bounding box center [772, 53] width 1453 height 24
click at [1535, 41] on input "**" at bounding box center [1545, 53] width 19 height 24
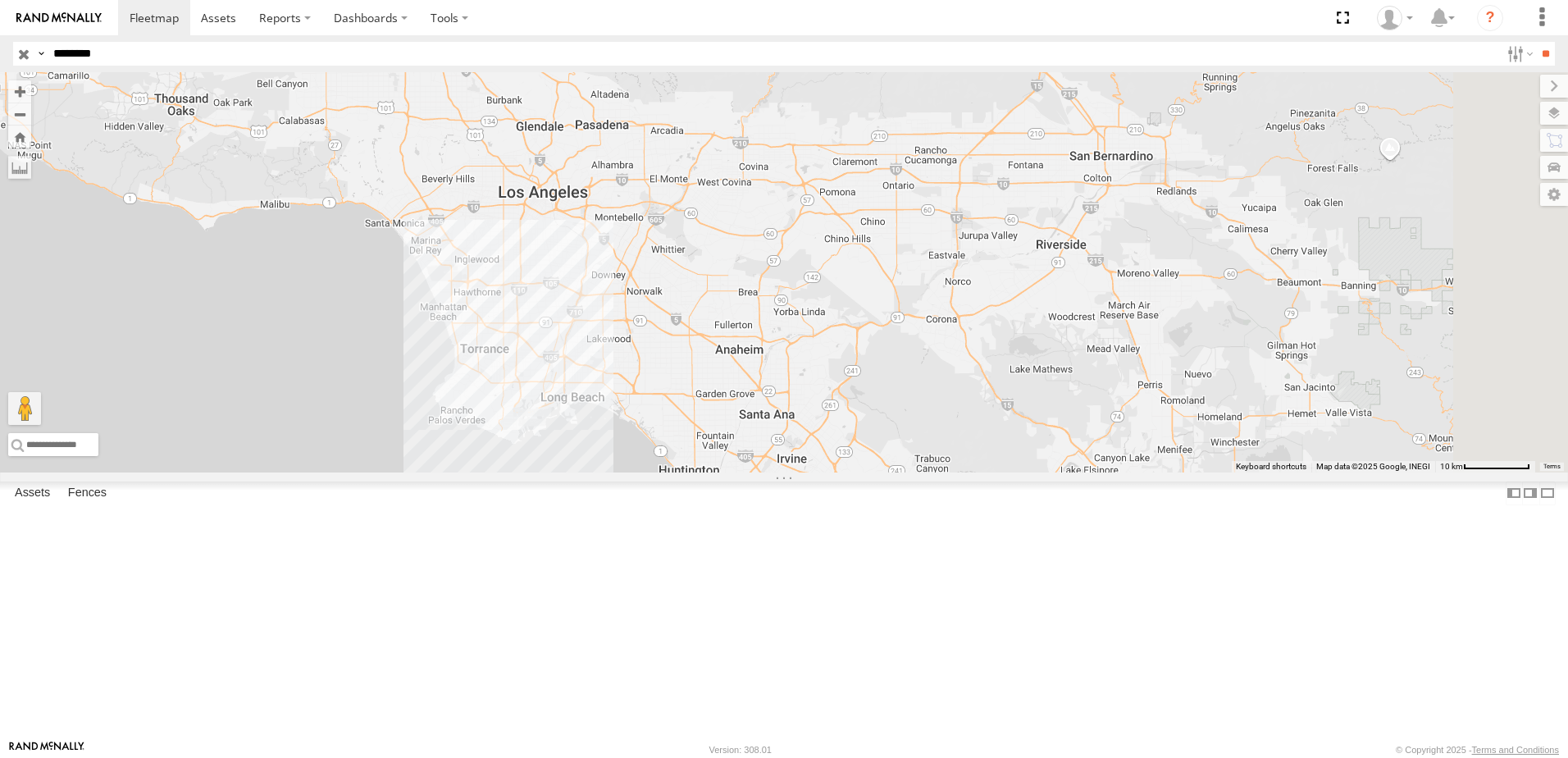
drag, startPoint x: 920, startPoint y: 218, endPoint x: 827, endPoint y: 529, distance: 324.6
click at [827, 473] on div at bounding box center [784, 272] width 1568 height 400
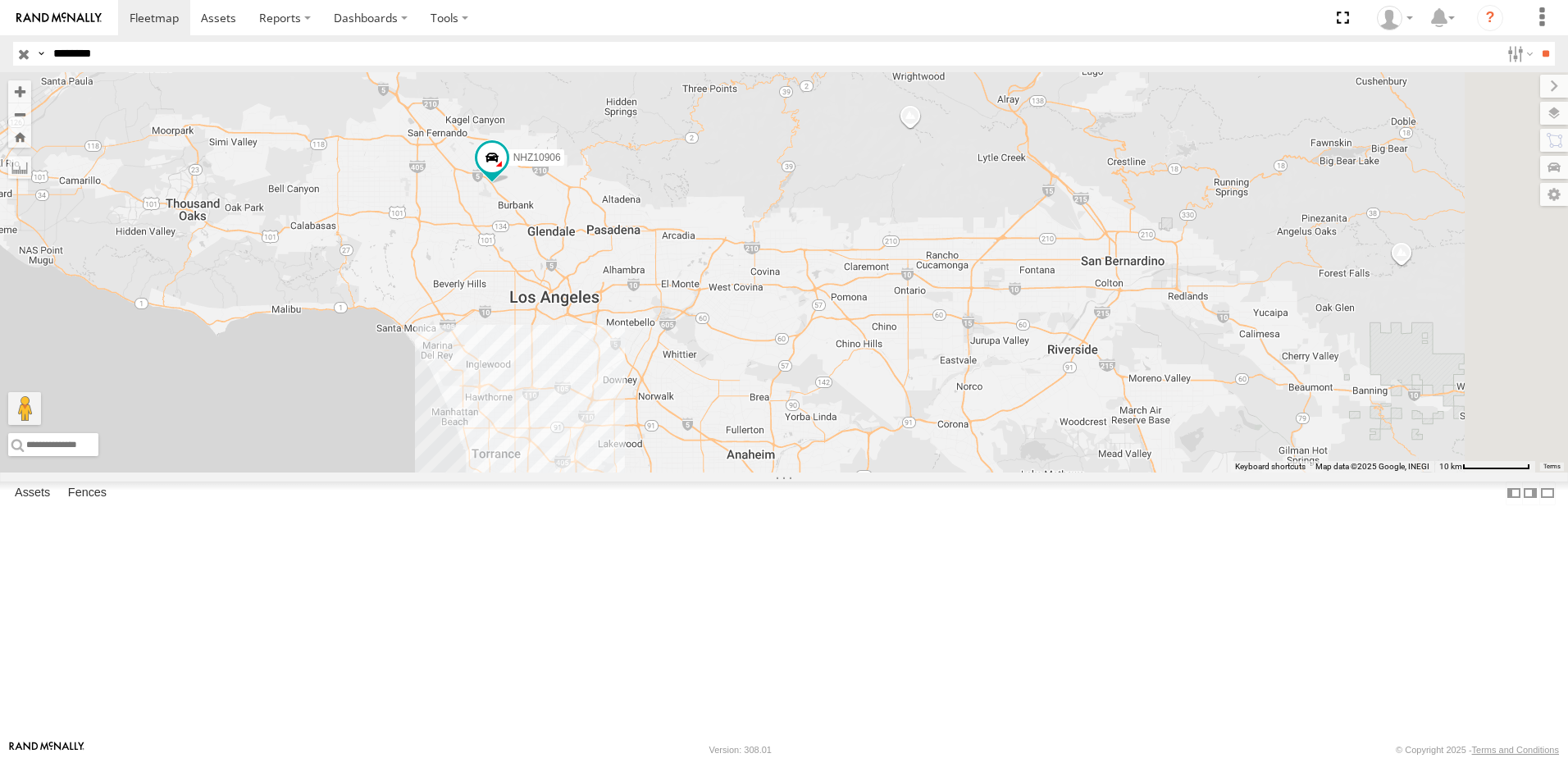
drag, startPoint x: 797, startPoint y: 570, endPoint x: 746, endPoint y: 448, distance: 132.2
click at [746, 448] on div "NHZ10906" at bounding box center [784, 272] width 1568 height 400
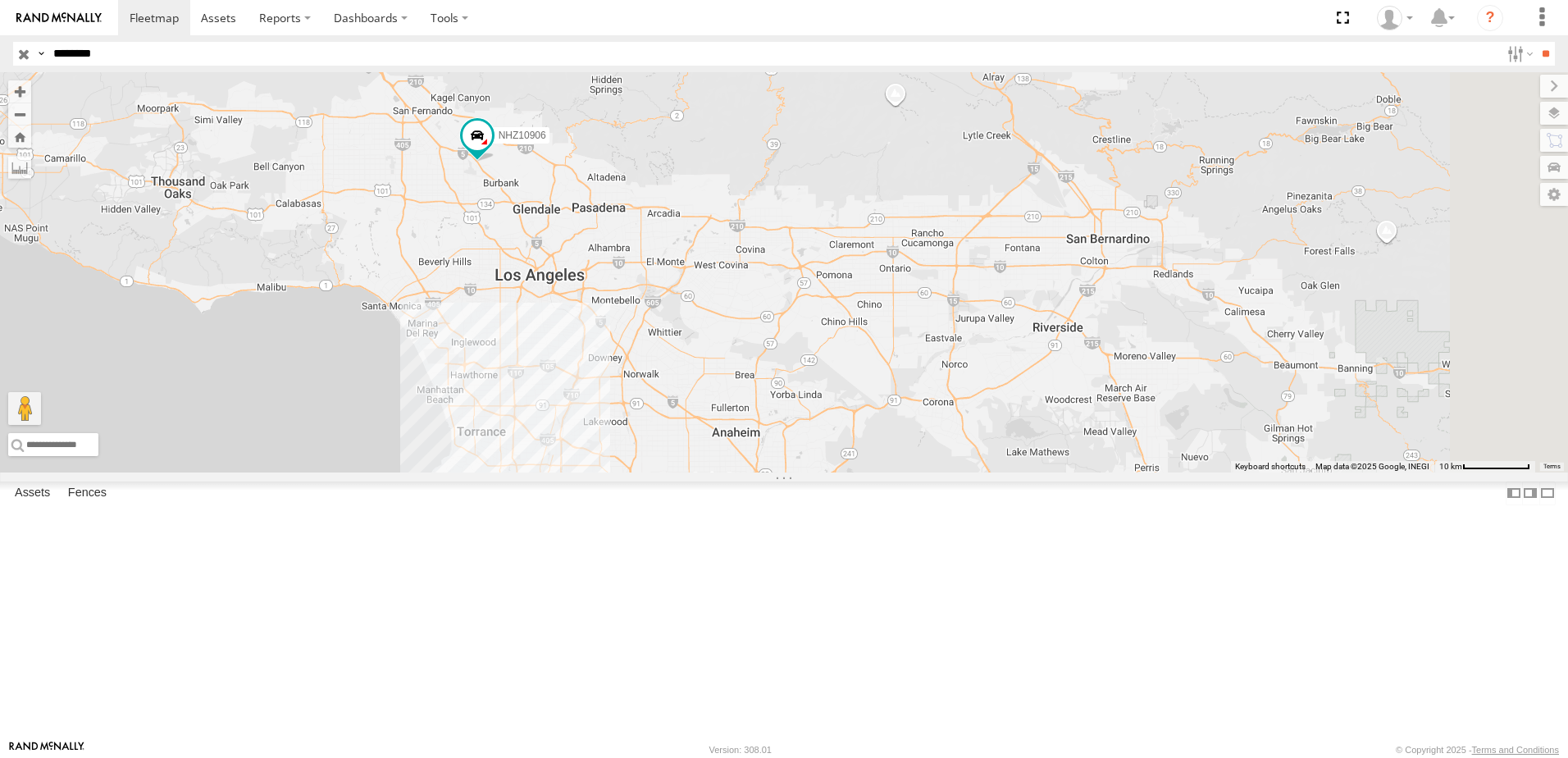
drag, startPoint x: 110, startPoint y: 53, endPoint x: 94, endPoint y: 54, distance: 16.0
click at [94, 54] on input "********" at bounding box center [772, 53] width 1453 height 24
type input "********"
click at [1535, 41] on input "**" at bounding box center [1545, 53] width 19 height 24
click at [0, 0] on span at bounding box center [0, 0] width 0 height 0
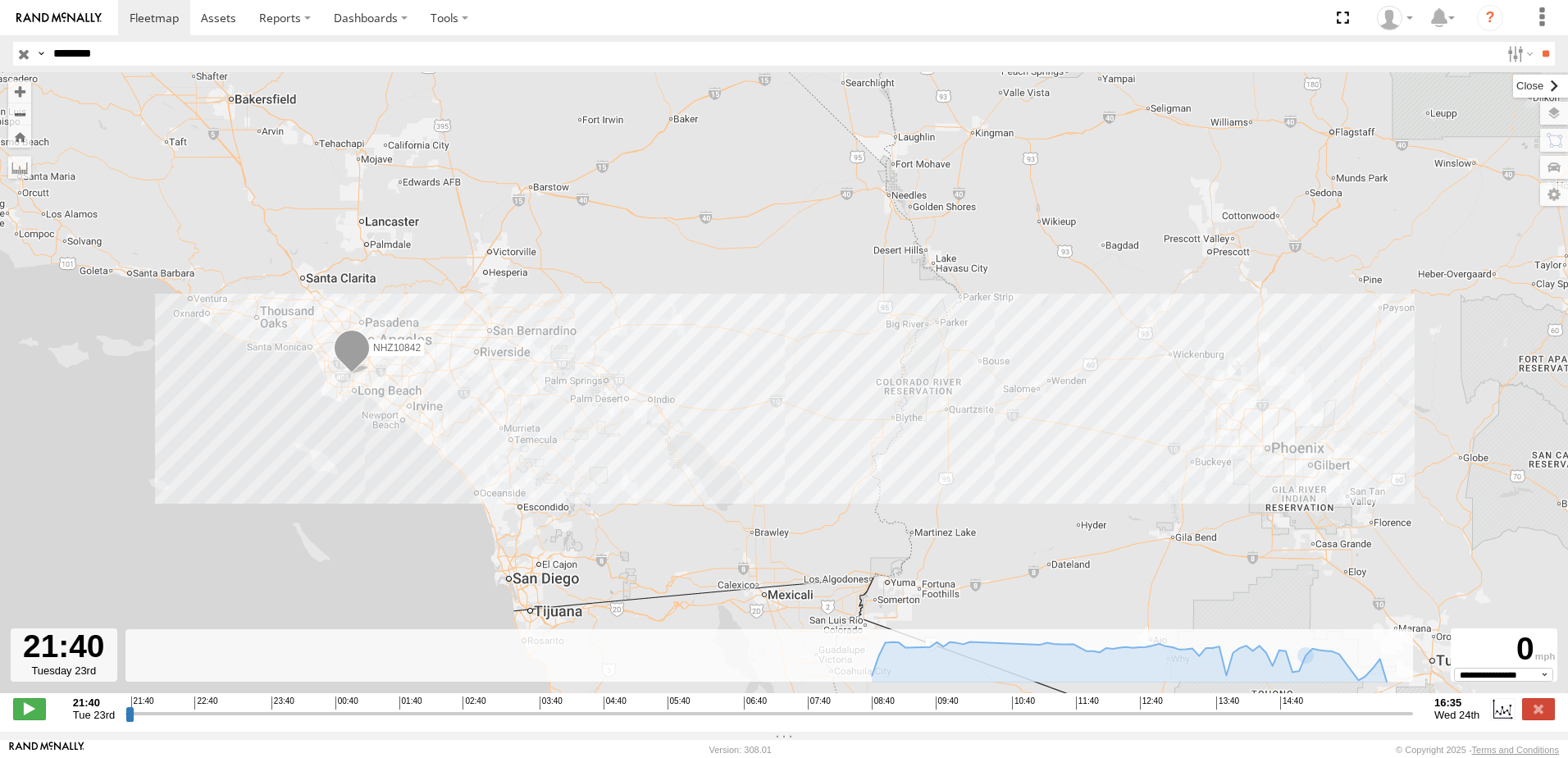
click at [1513, 91] on label at bounding box center [1540, 86] width 55 height 23
click at [1345, 719] on input "range" at bounding box center [769, 713] width 1287 height 15
drag, startPoint x: 1345, startPoint y: 719, endPoint x: 1391, endPoint y: 721, distance: 46.0
click at [1391, 720] on input "range" at bounding box center [769, 713] width 1287 height 15
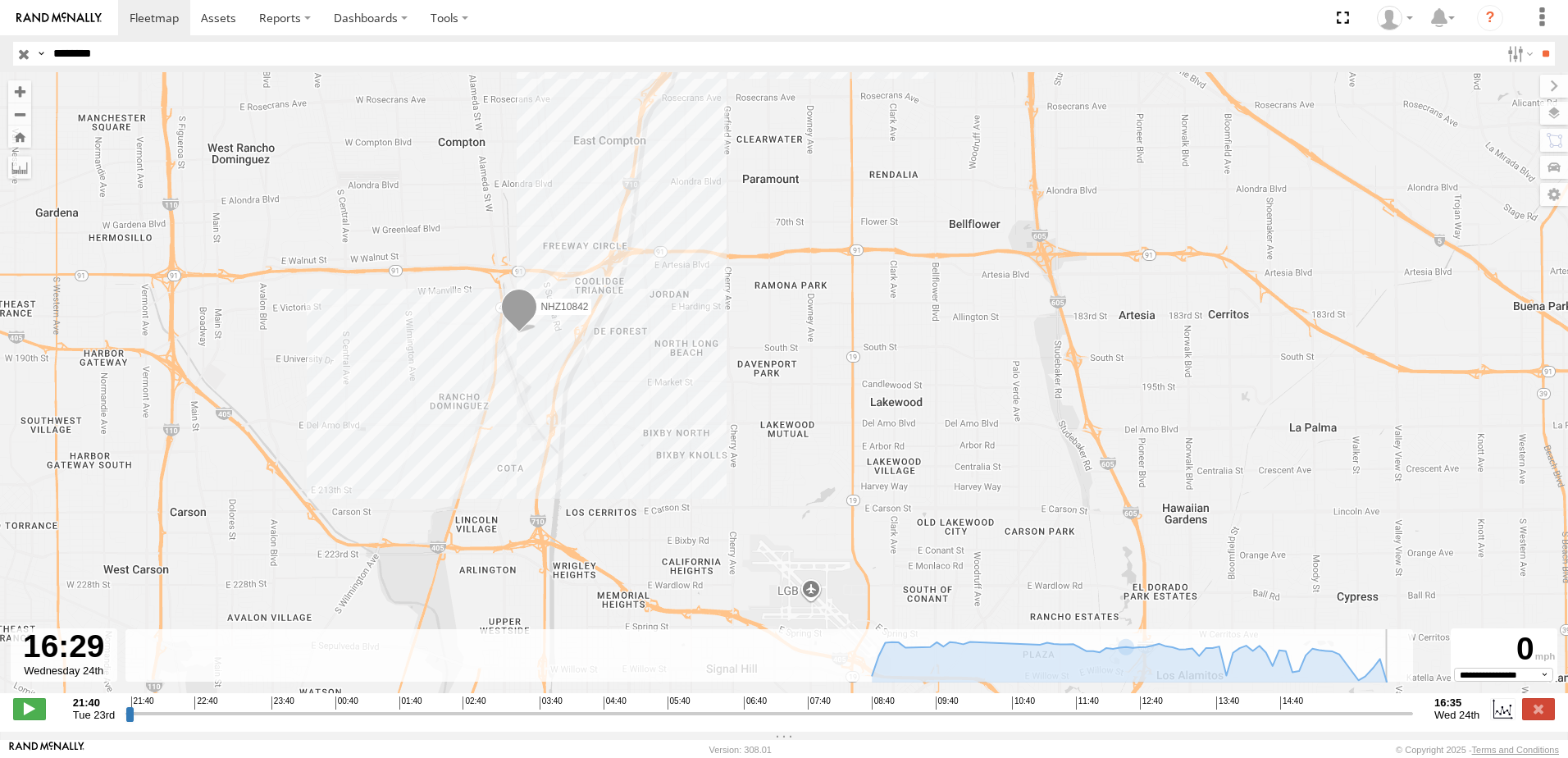
type input "**********"
click at [1401, 720] on input "range" at bounding box center [769, 713] width 1287 height 15
